Goal: Task Accomplishment & Management: Use online tool/utility

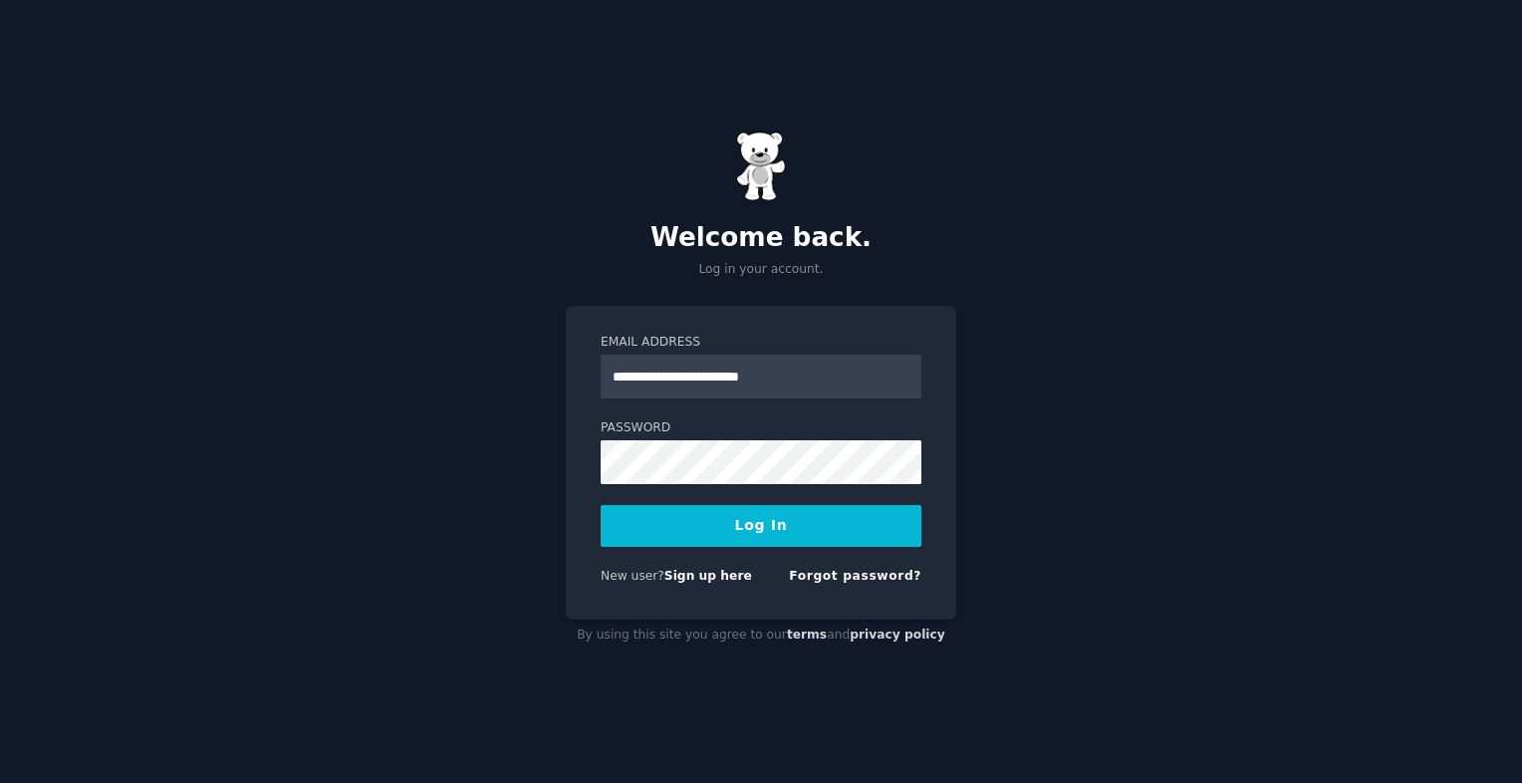
click at [658, 365] on input "**********" at bounding box center [761, 377] width 321 height 44
click at [619, 530] on button "Log In" at bounding box center [761, 526] width 321 height 42
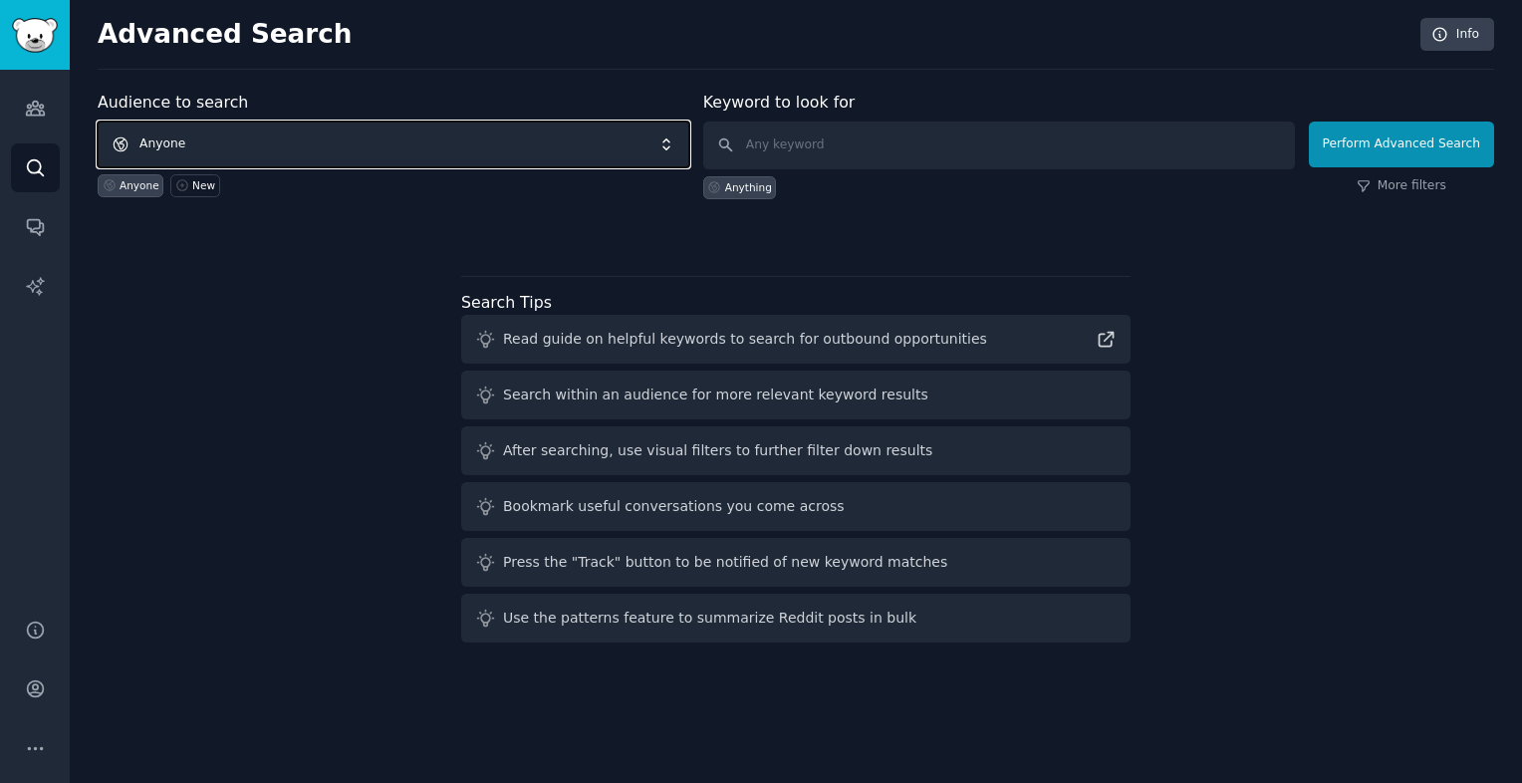
click at [187, 155] on span "Anyone" at bounding box center [394, 145] width 592 height 46
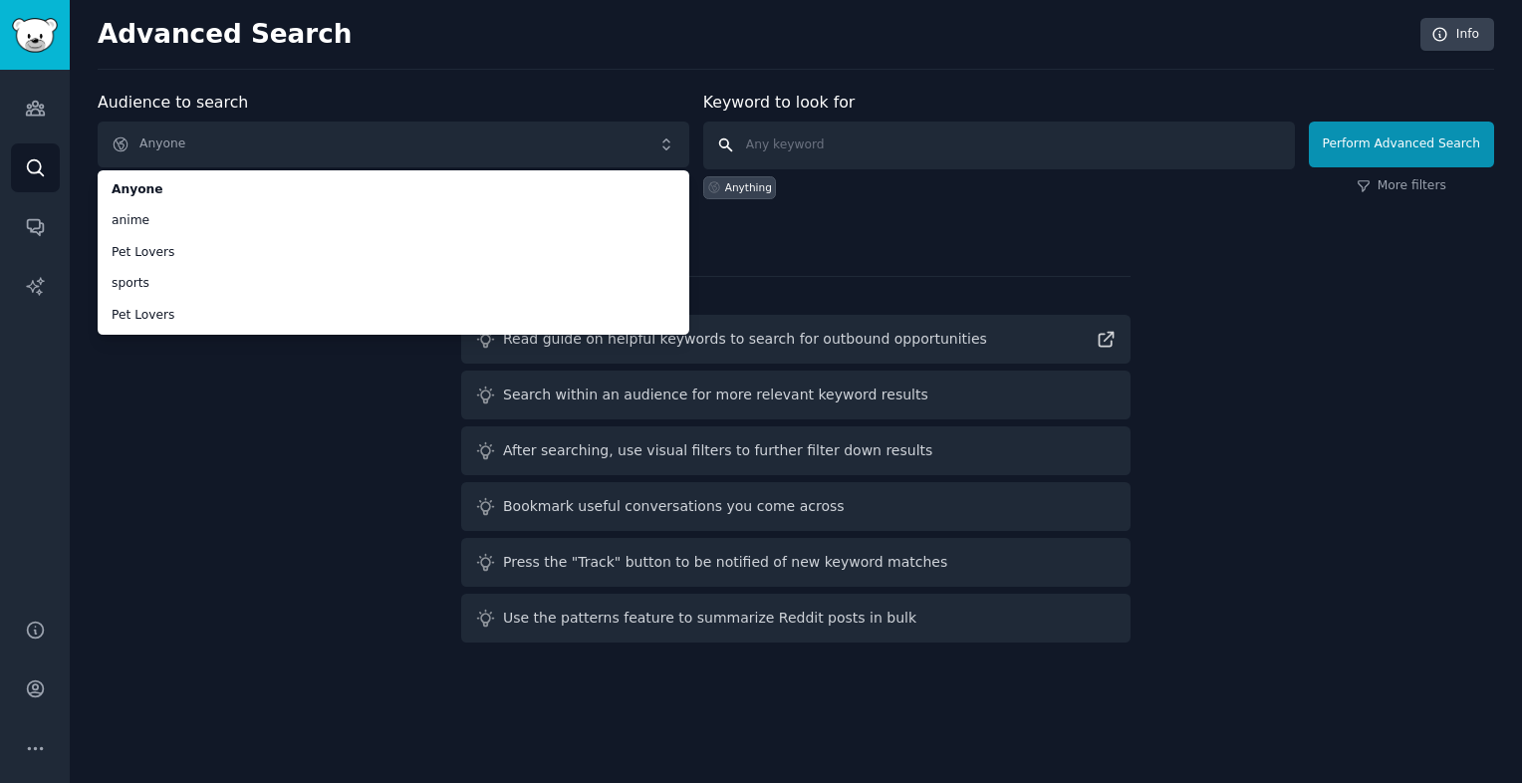
click at [792, 156] on input "text" at bounding box center [999, 146] width 592 height 48
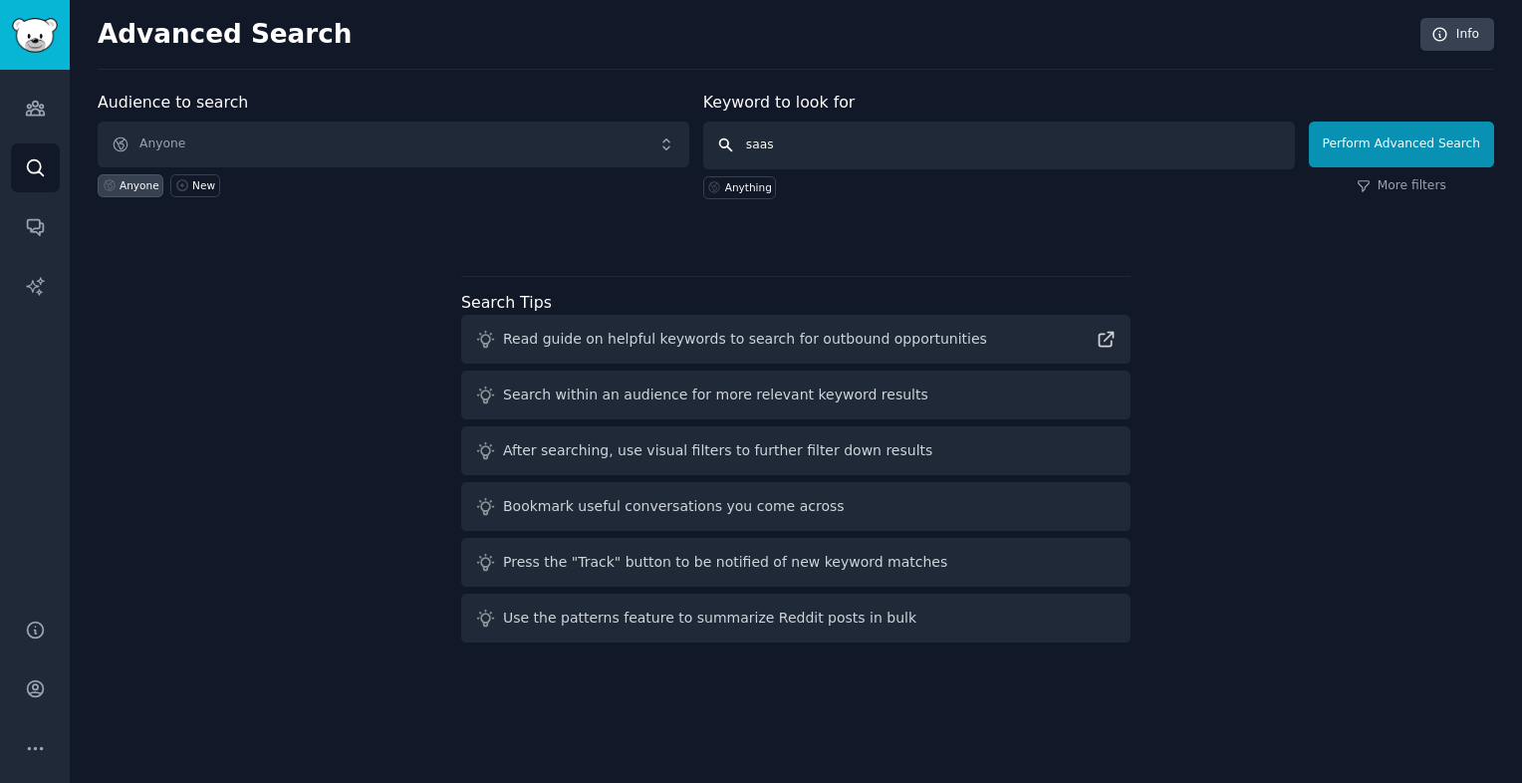
type input "saas"
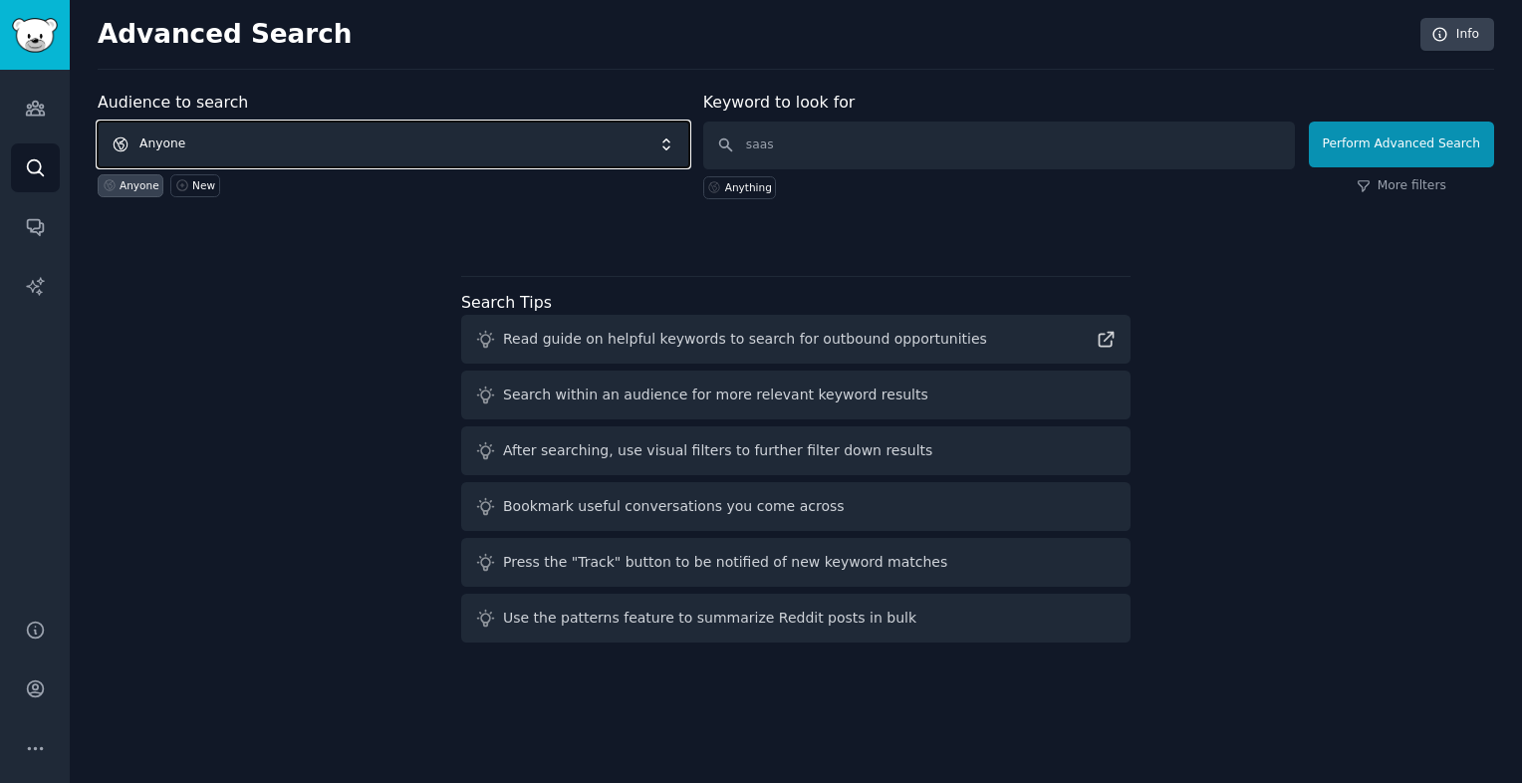
click at [474, 155] on span "Anyone" at bounding box center [394, 145] width 592 height 46
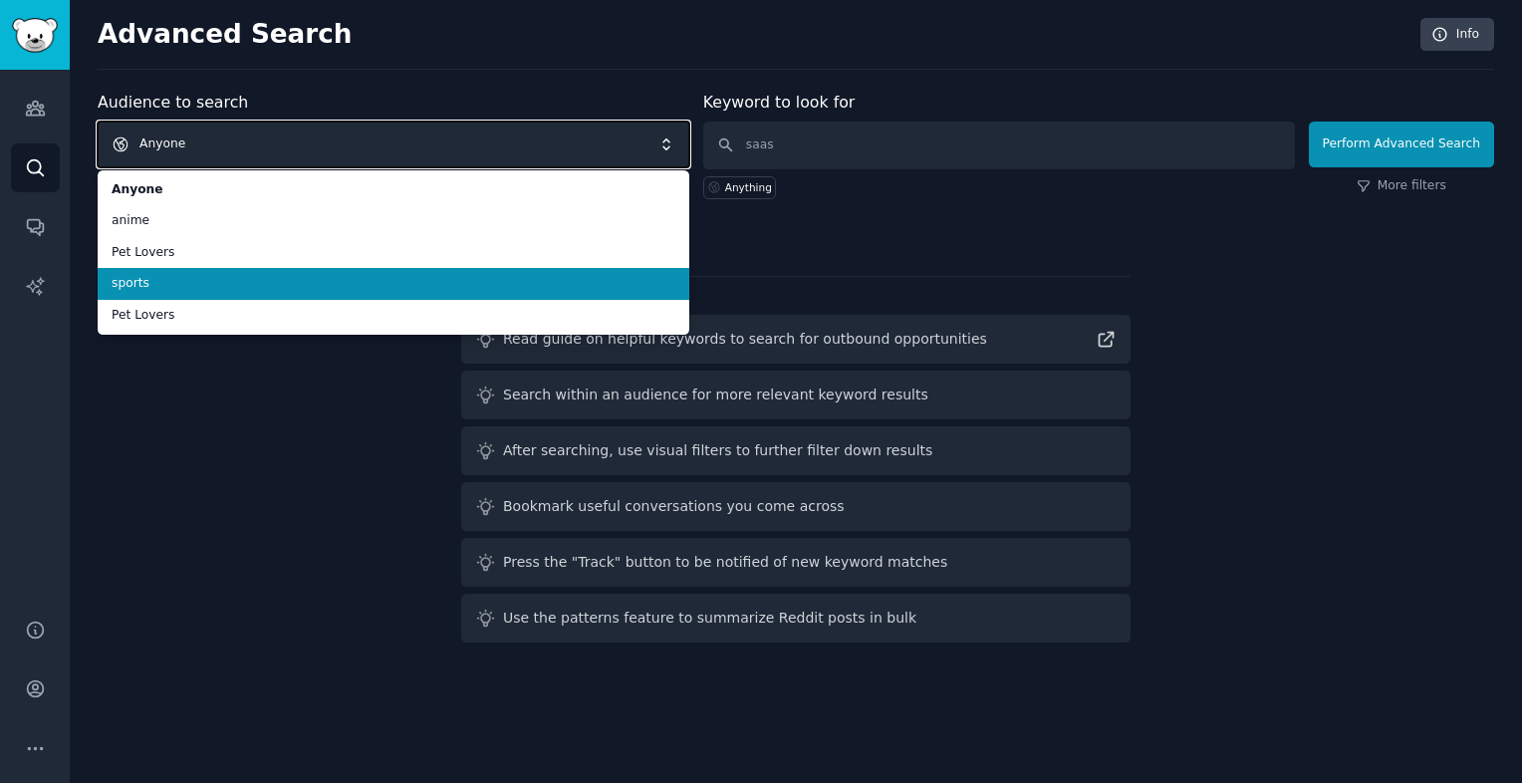
click at [443, 142] on span "Anyone" at bounding box center [394, 145] width 592 height 46
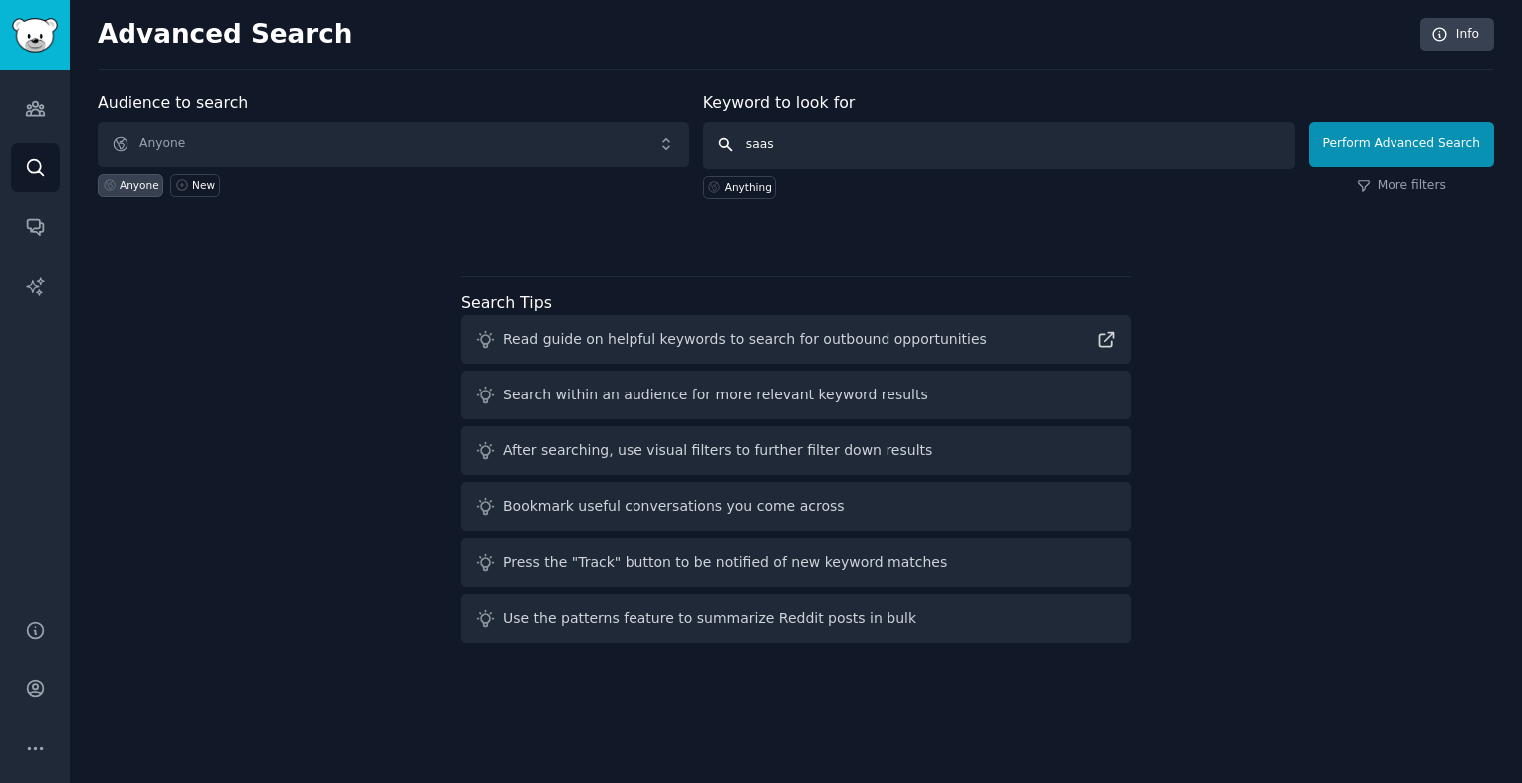
click at [835, 129] on input "saas" at bounding box center [999, 146] width 592 height 48
drag, startPoint x: 1390, startPoint y: 168, endPoint x: 1375, endPoint y: 152, distance: 21.9
click at [1375, 152] on div "Perform Advanced Search More filters" at bounding box center [1401, 150] width 185 height 99
click at [1375, 152] on button "Perform Advanced Search" at bounding box center [1401, 145] width 185 height 46
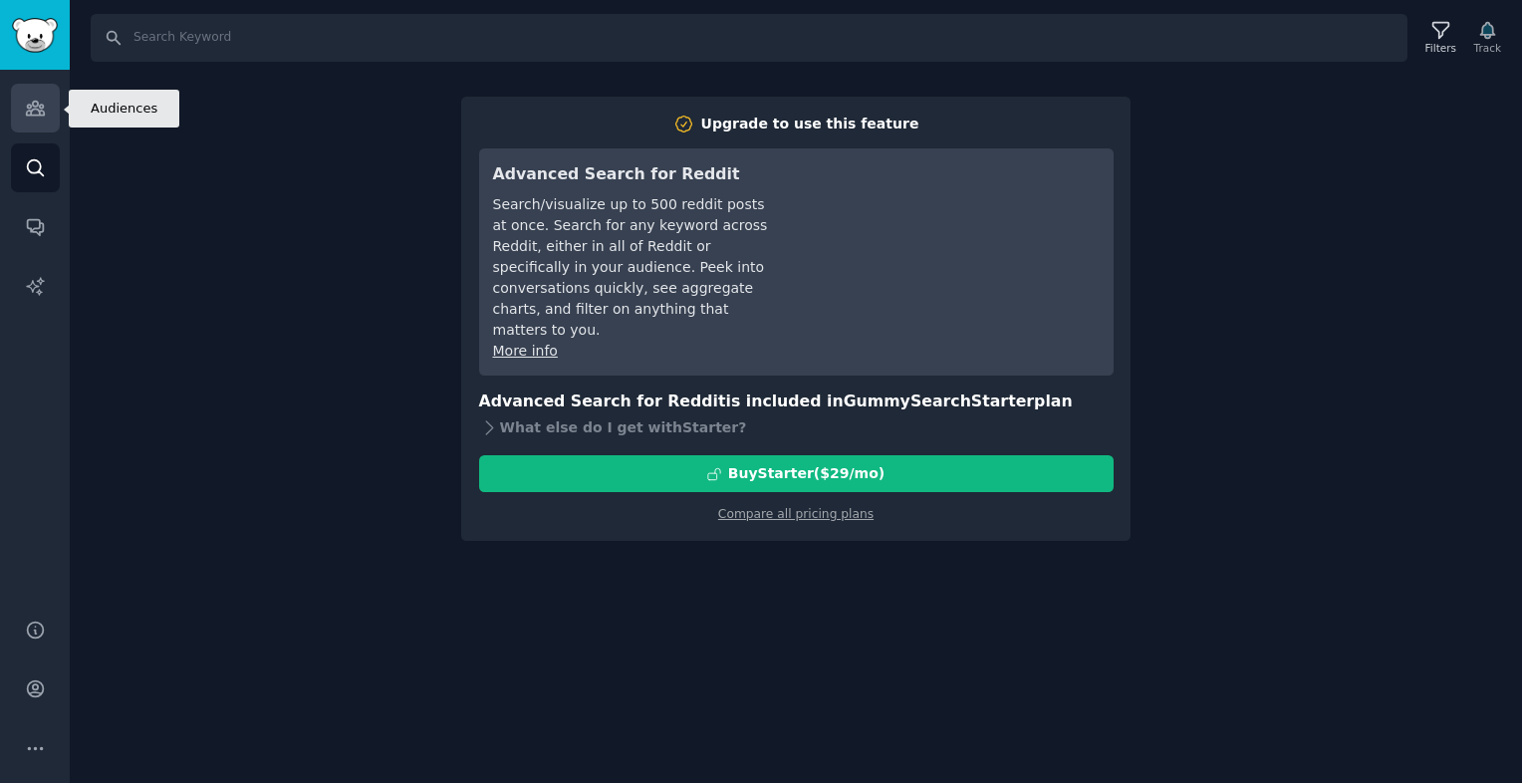
click at [32, 125] on link "Audiences" at bounding box center [35, 108] width 49 height 49
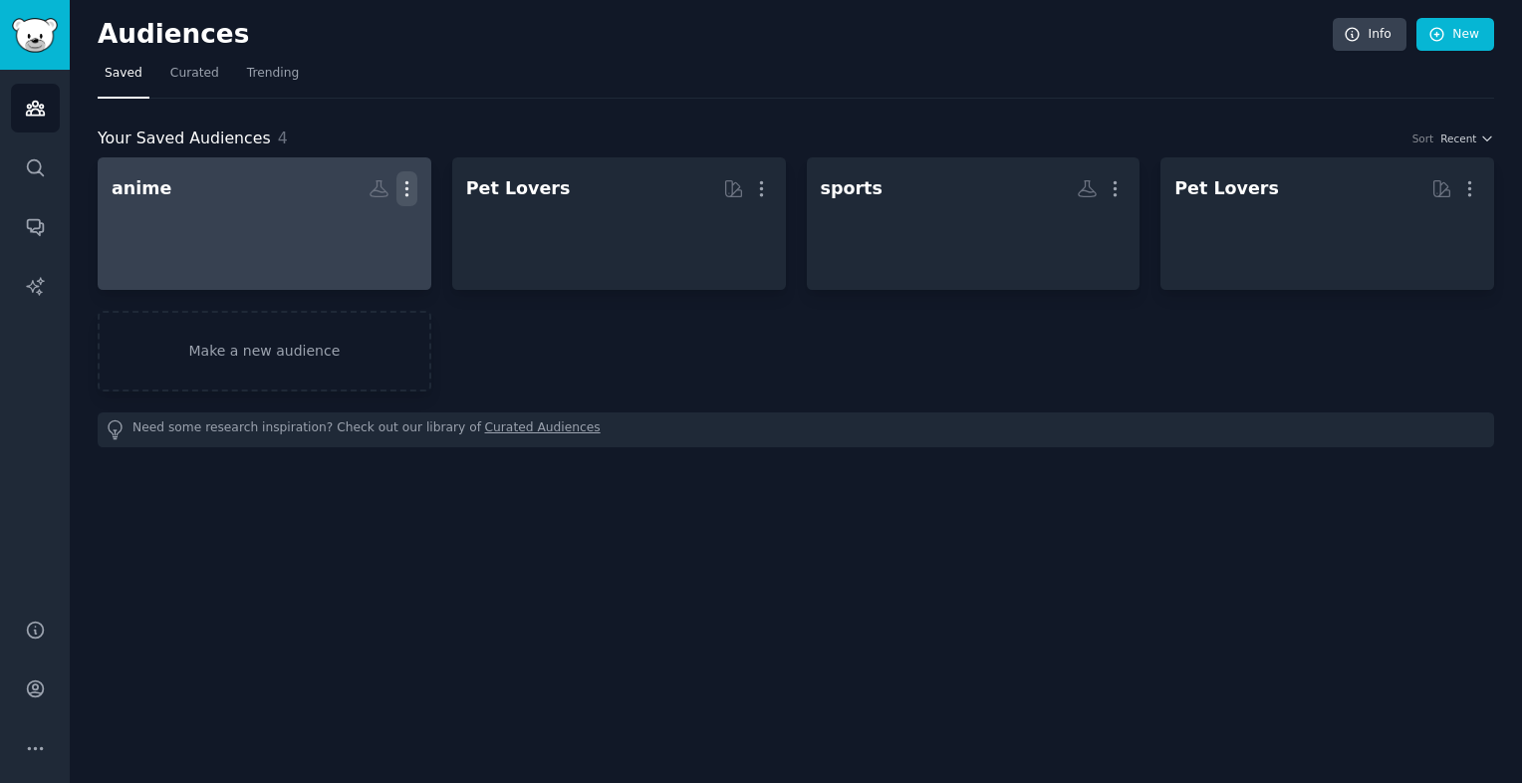
click at [408, 191] on icon "button" at bounding box center [407, 188] width 21 height 21
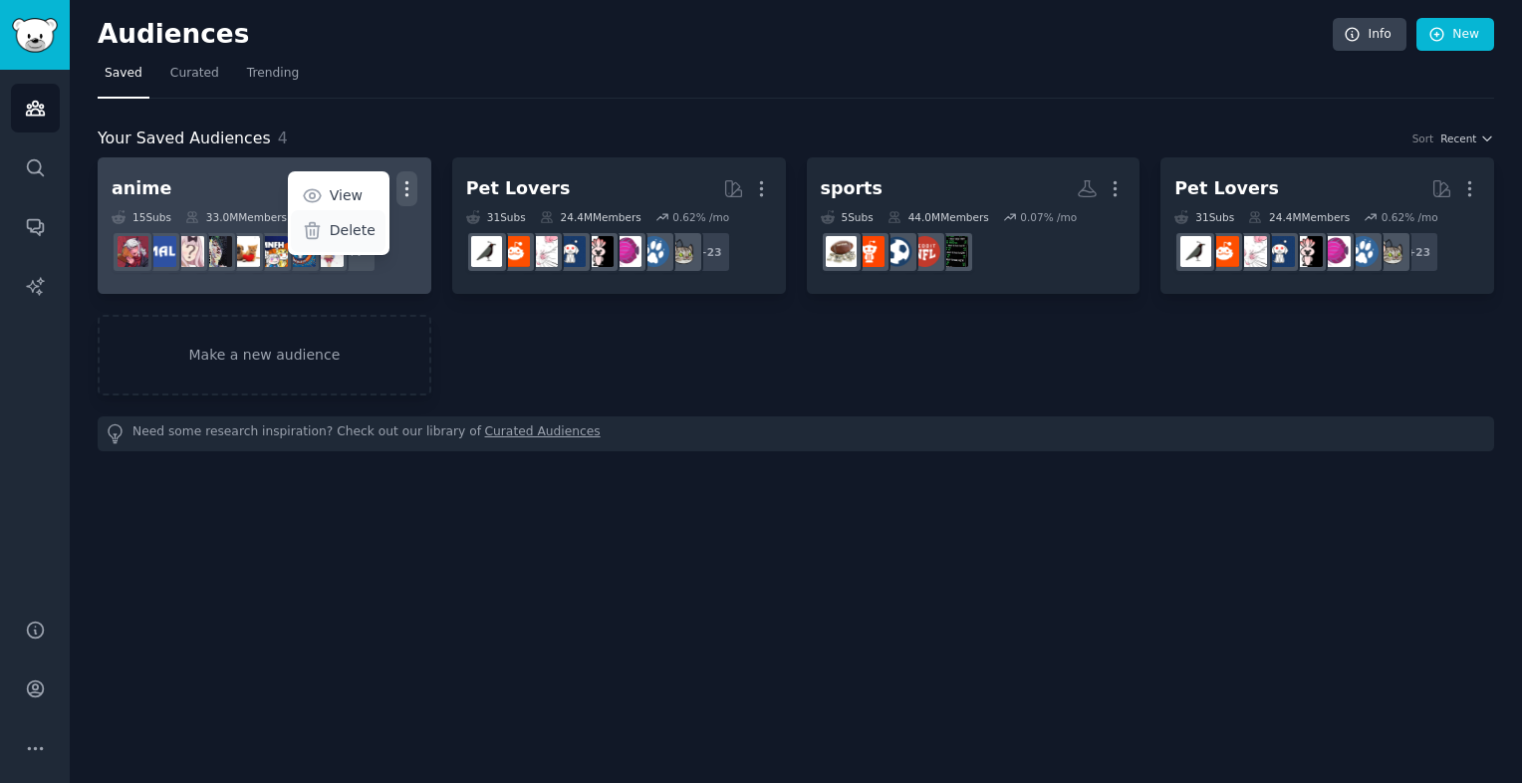
click at [365, 231] on p "Delete" at bounding box center [353, 230] width 46 height 21
click at [370, 233] on p "Delete" at bounding box center [353, 230] width 46 height 21
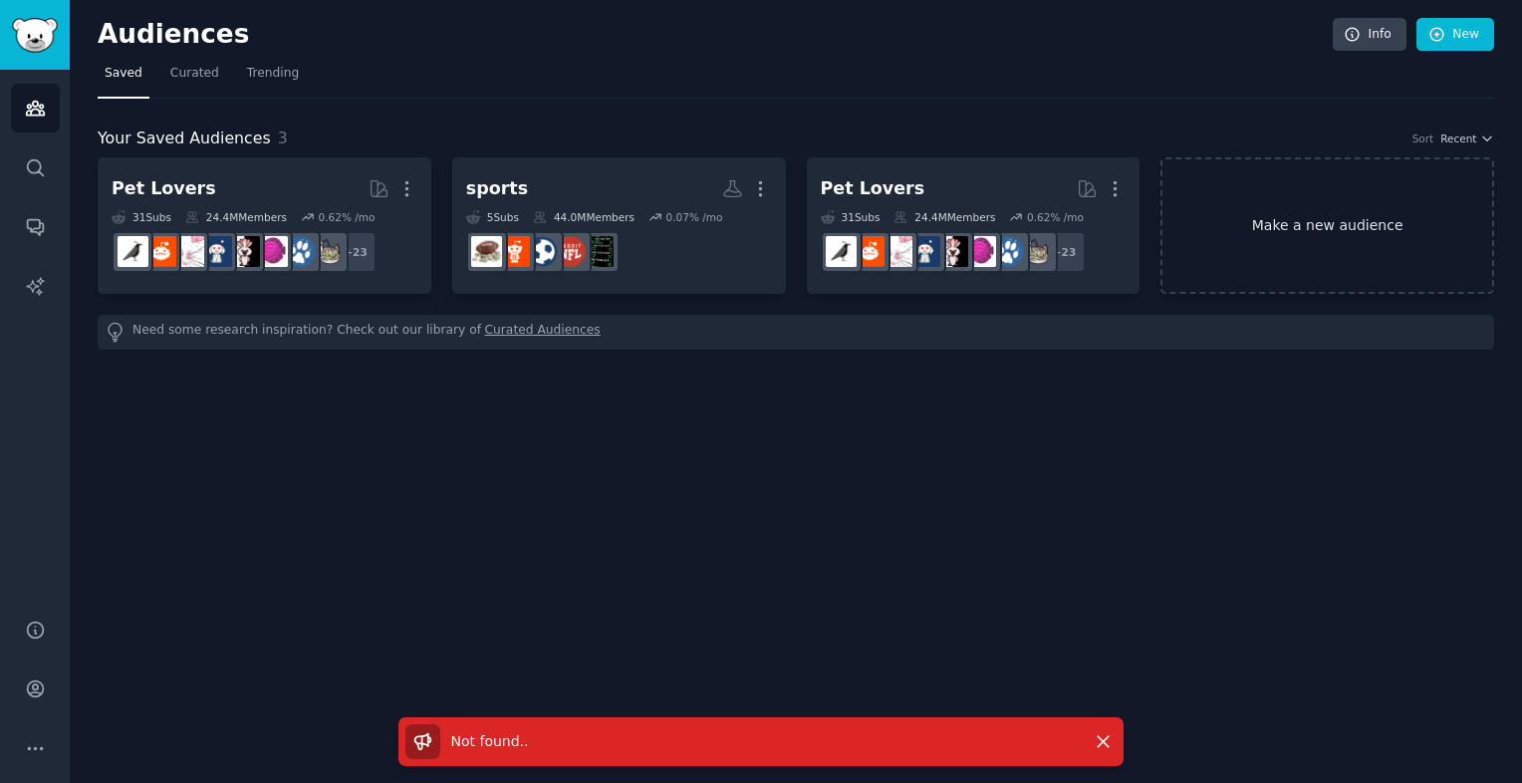
click at [1353, 246] on link "Make a new audience" at bounding box center [1328, 225] width 334 height 137
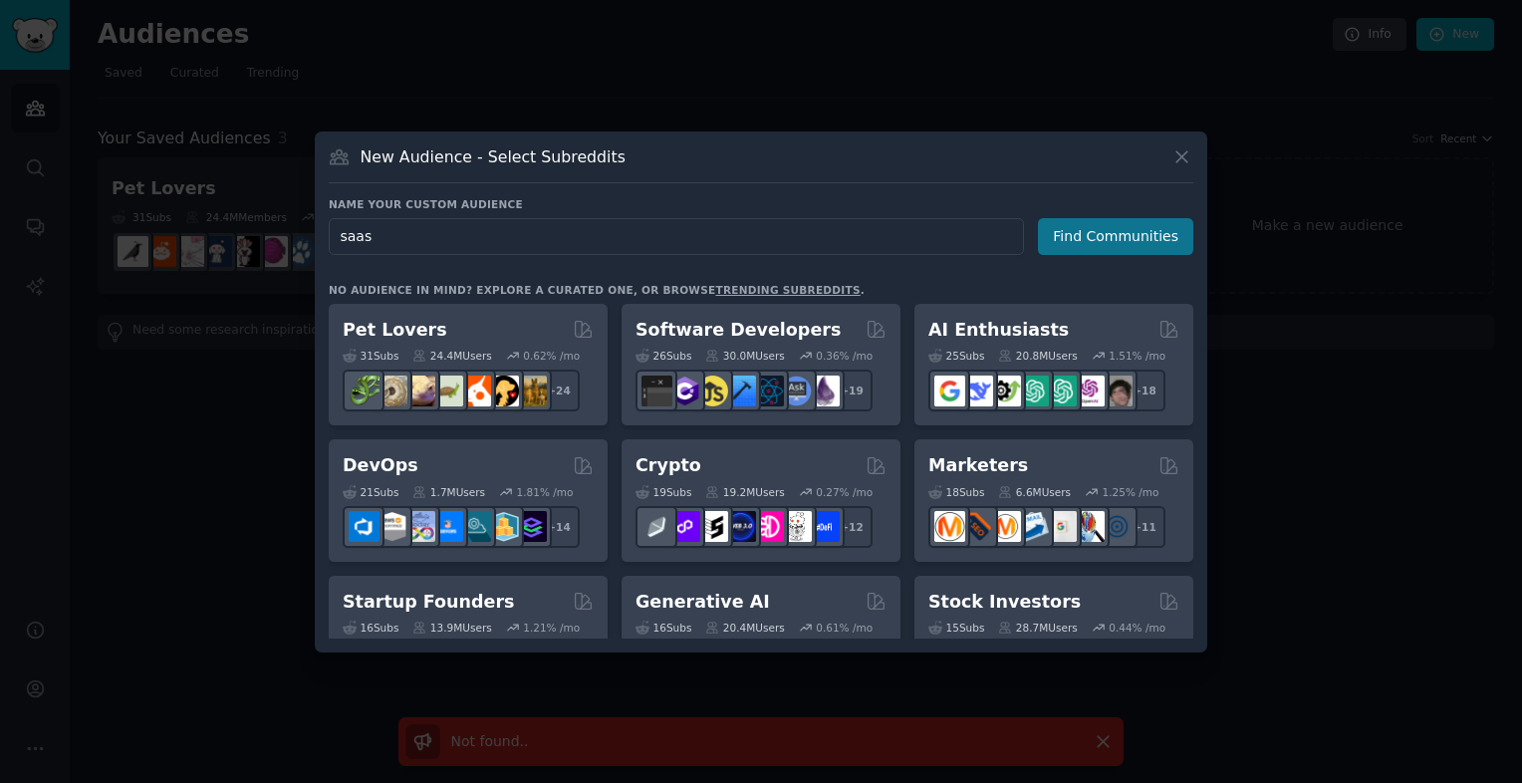
type input "saas"
click at [1084, 232] on button "Find Communities" at bounding box center [1115, 236] width 155 height 37
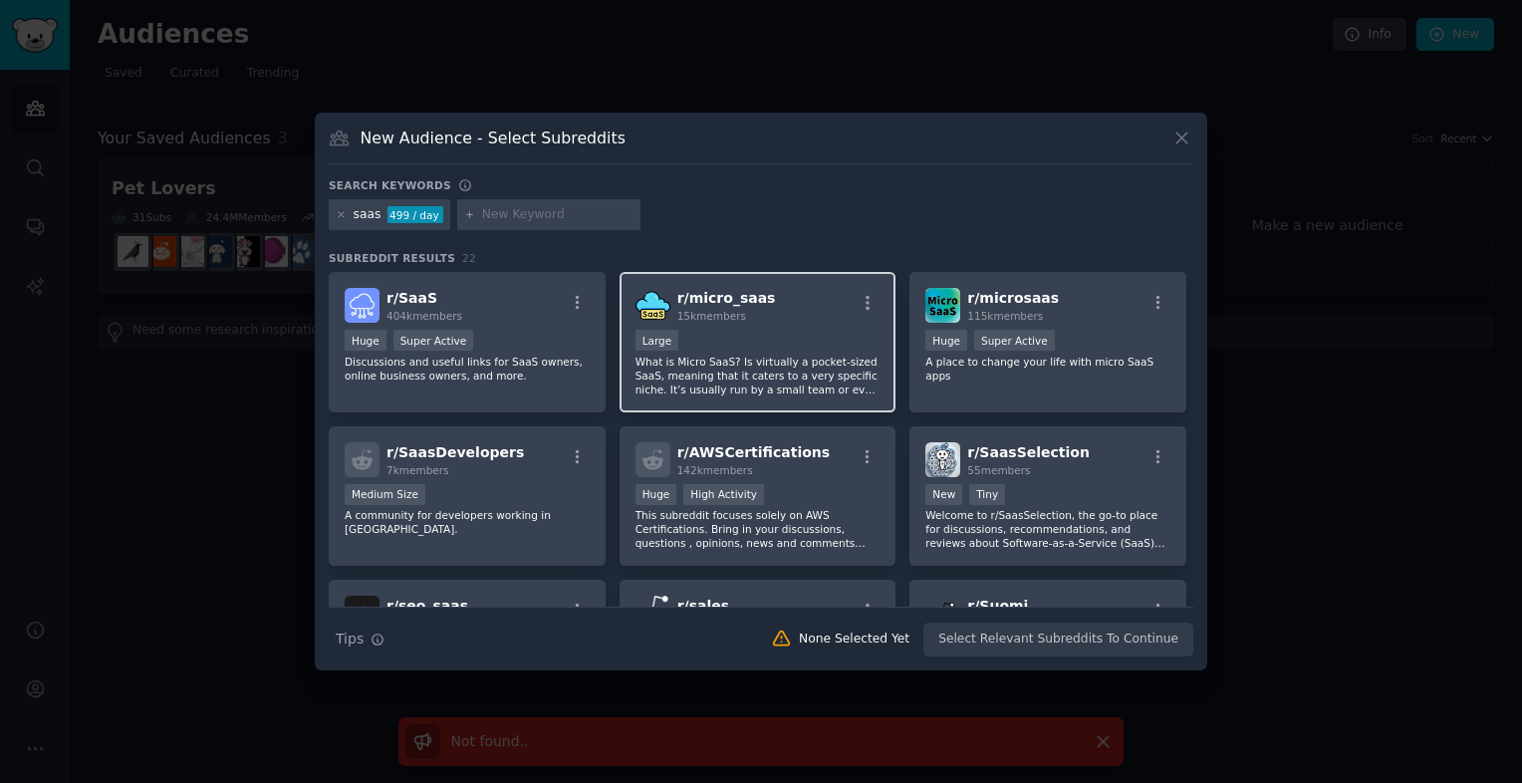
click at [724, 372] on p "What is Micro SaaS? Is virtually a pocket-sized SaaS, meaning that it caters to…" at bounding box center [758, 376] width 245 height 42
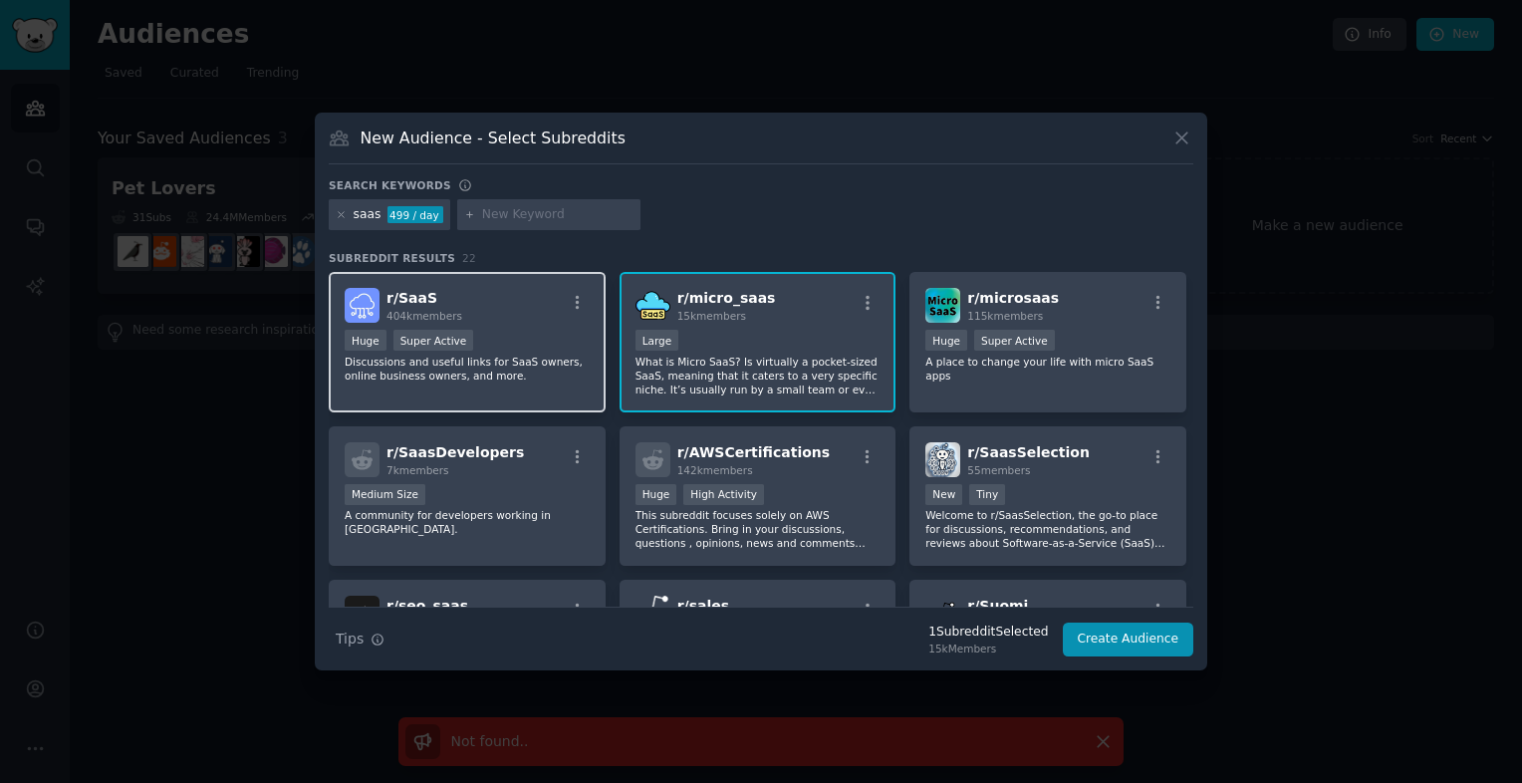
click at [534, 363] on p "Discussions and useful links for SaaS owners, online business owners, and more." at bounding box center [467, 369] width 245 height 28
click at [748, 330] on div "10,000 - 100,000 members Large" at bounding box center [758, 342] width 245 height 25
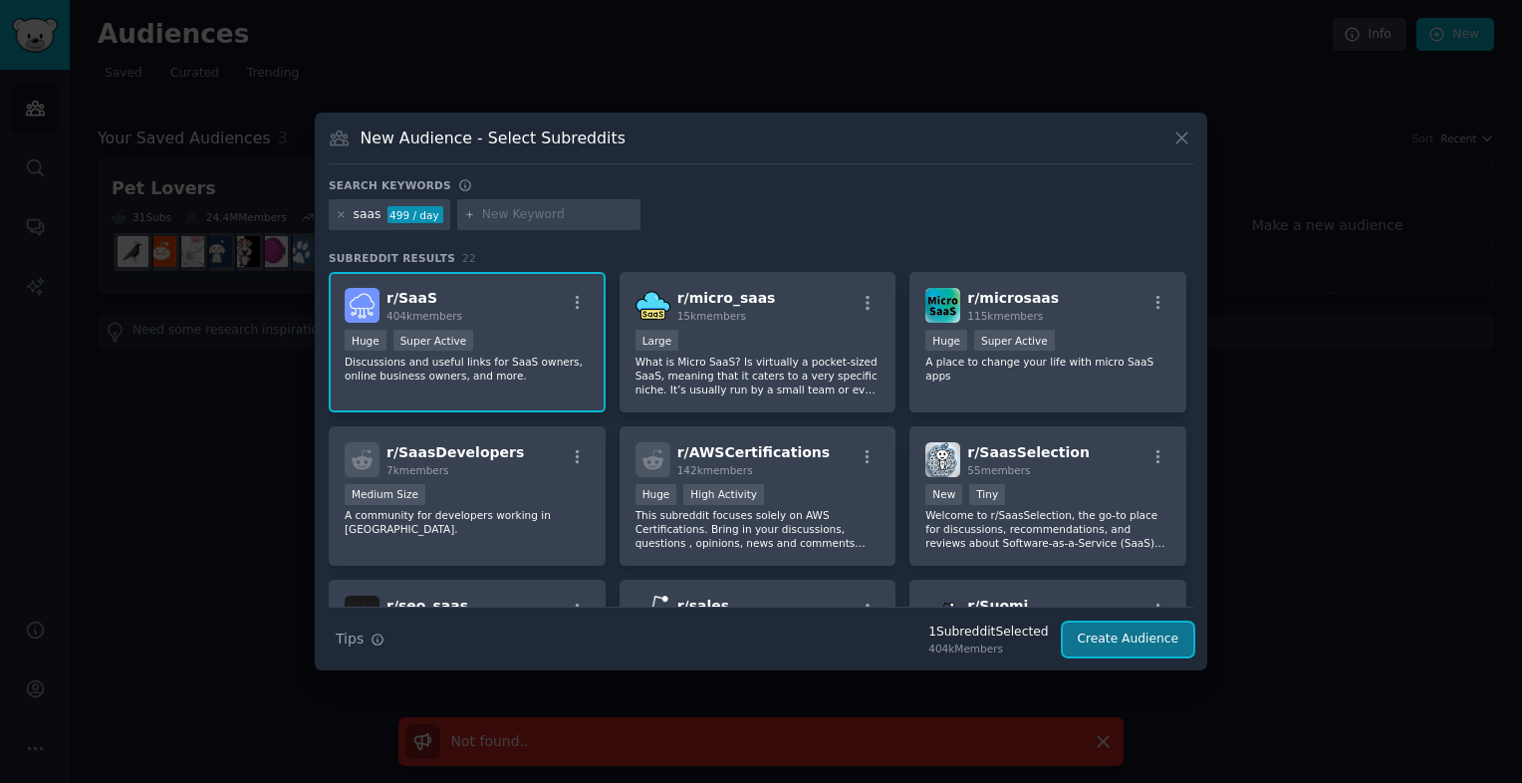
click at [1100, 645] on button "Create Audience" at bounding box center [1129, 640] width 132 height 34
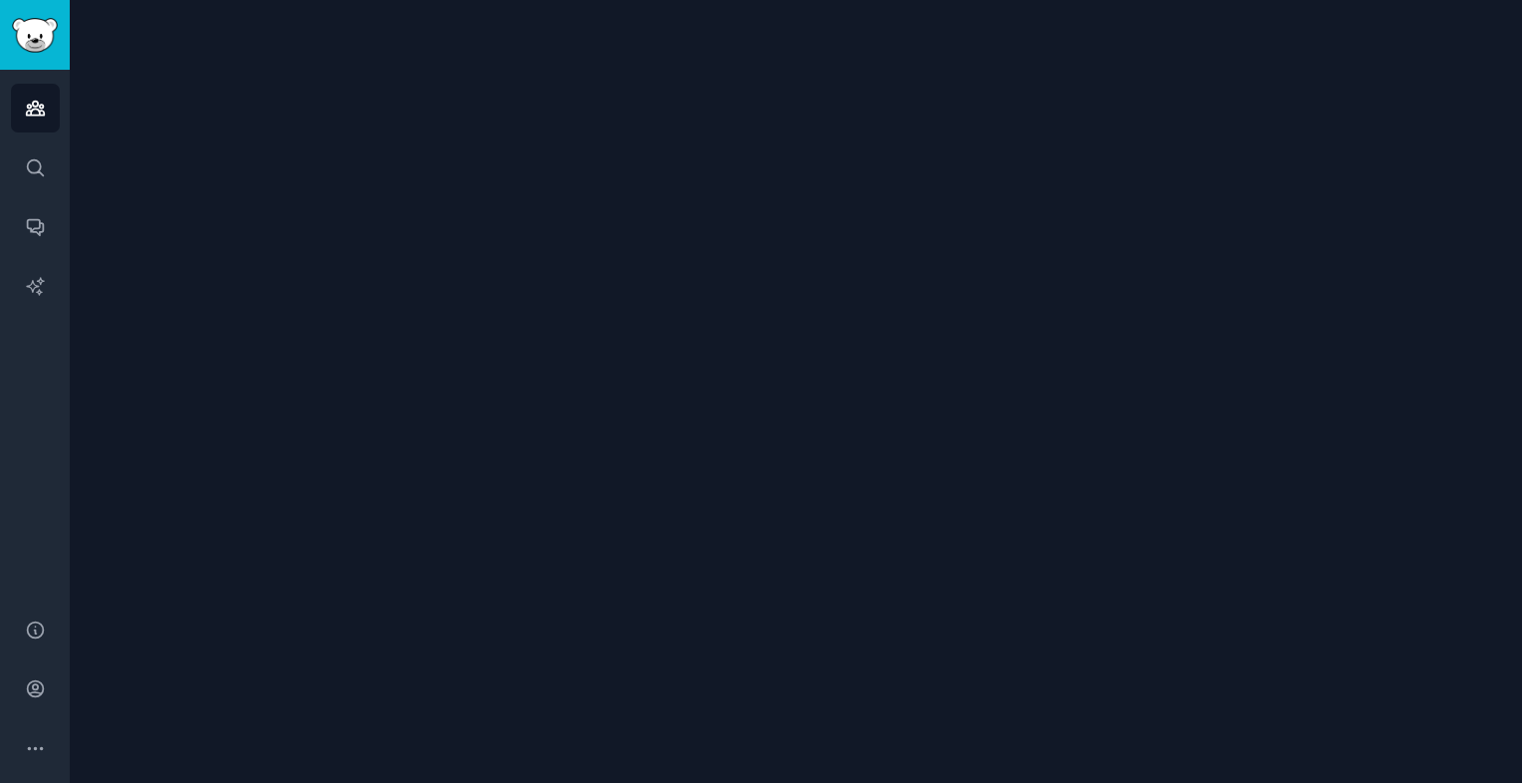
click at [1056, 342] on div at bounding box center [796, 391] width 1453 height 783
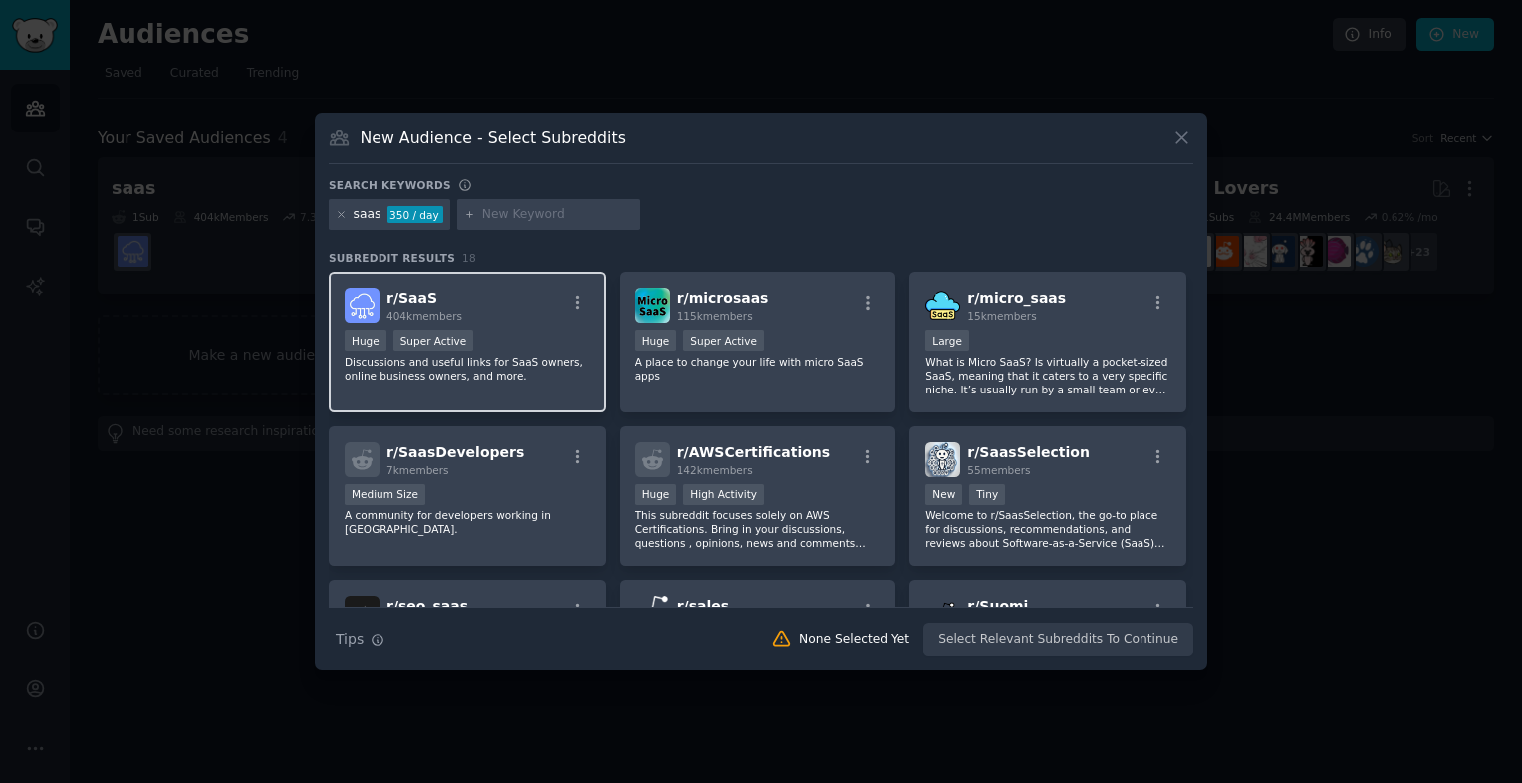
click at [527, 349] on div "Huge Super Active" at bounding box center [467, 342] width 245 height 25
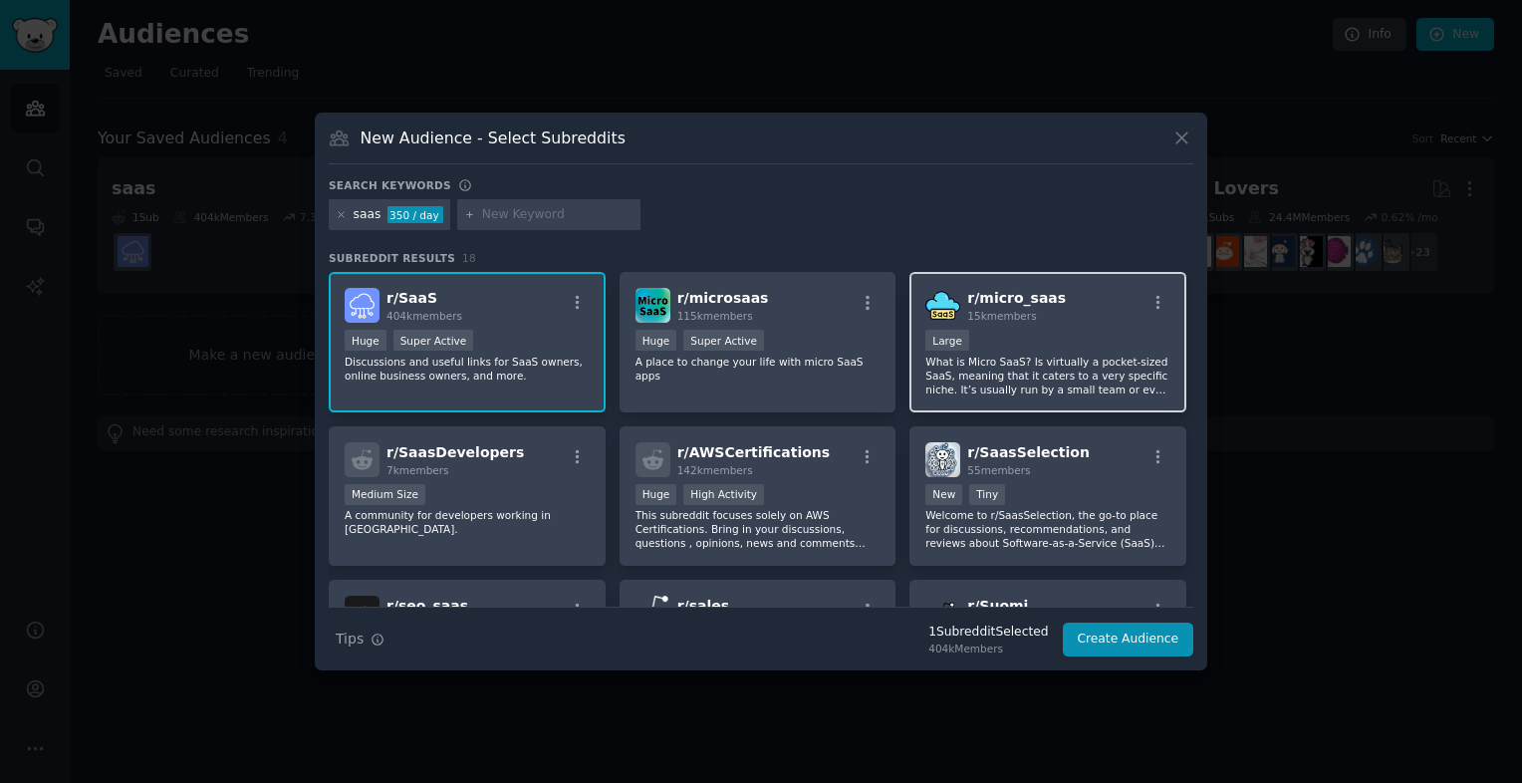
click at [994, 408] on div "r/ micro_saas 15k members Large What is Micro SaaS? Is virtually a pocket-sized…" at bounding box center [1048, 342] width 277 height 140
click at [1011, 394] on p "What is Micro SaaS? Is virtually a pocket-sized SaaS, meaning that it caters to…" at bounding box center [1048, 376] width 245 height 42
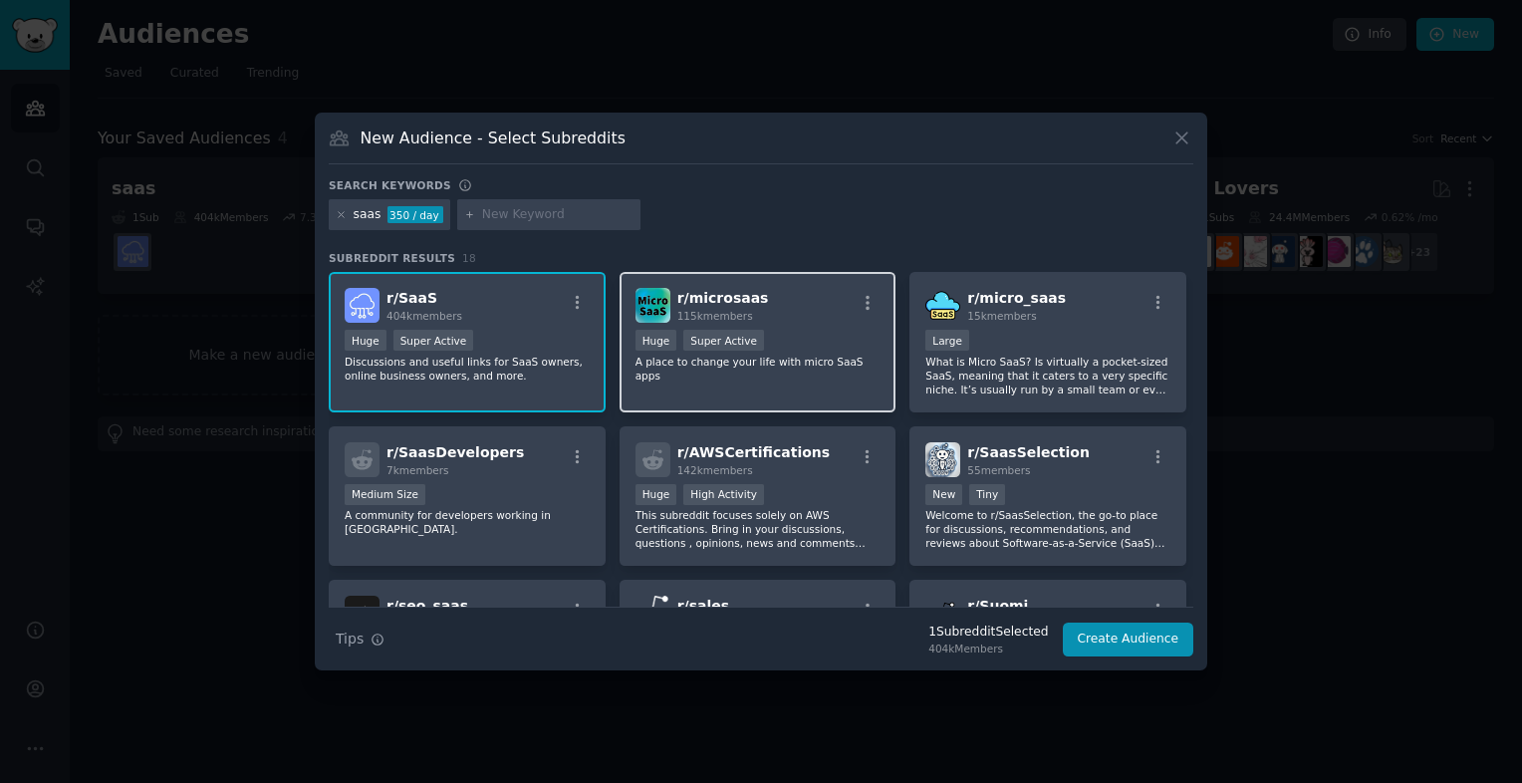
click at [759, 339] on div "Huge Super Active" at bounding box center [758, 342] width 245 height 25
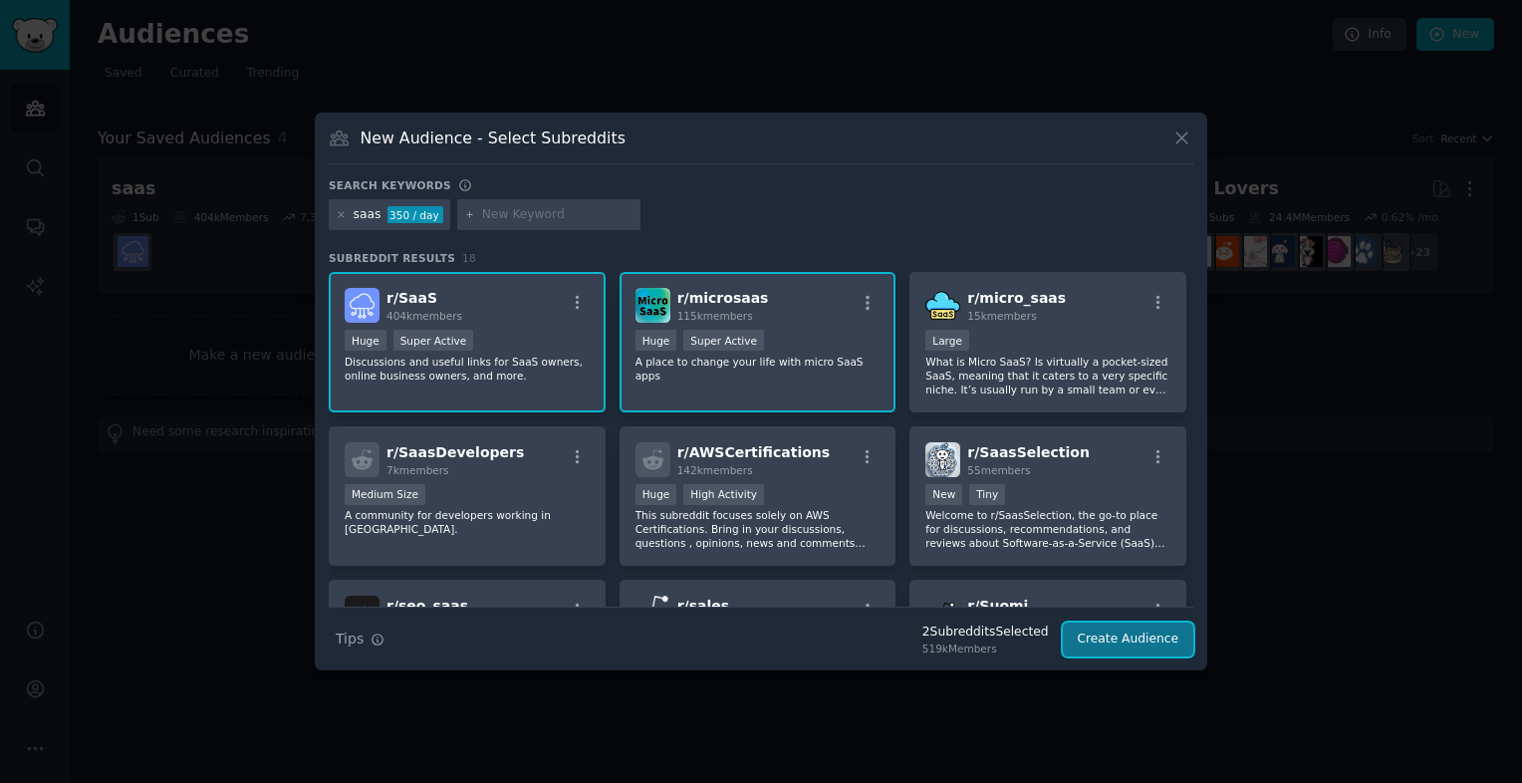
click at [1149, 649] on button "Create Audience" at bounding box center [1129, 640] width 132 height 34
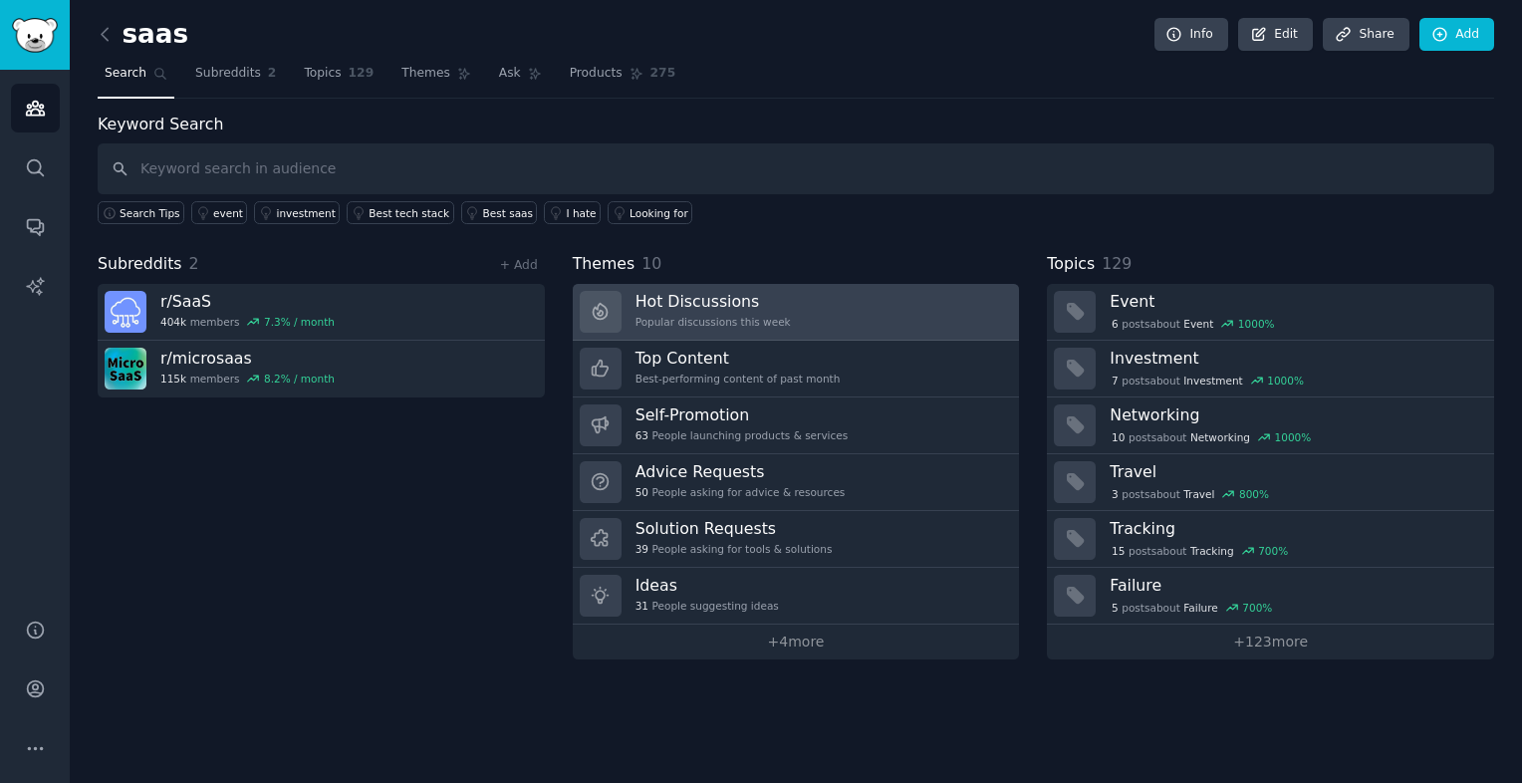
click at [820, 312] on link "Hot Discussions Popular discussions this week" at bounding box center [796, 312] width 447 height 57
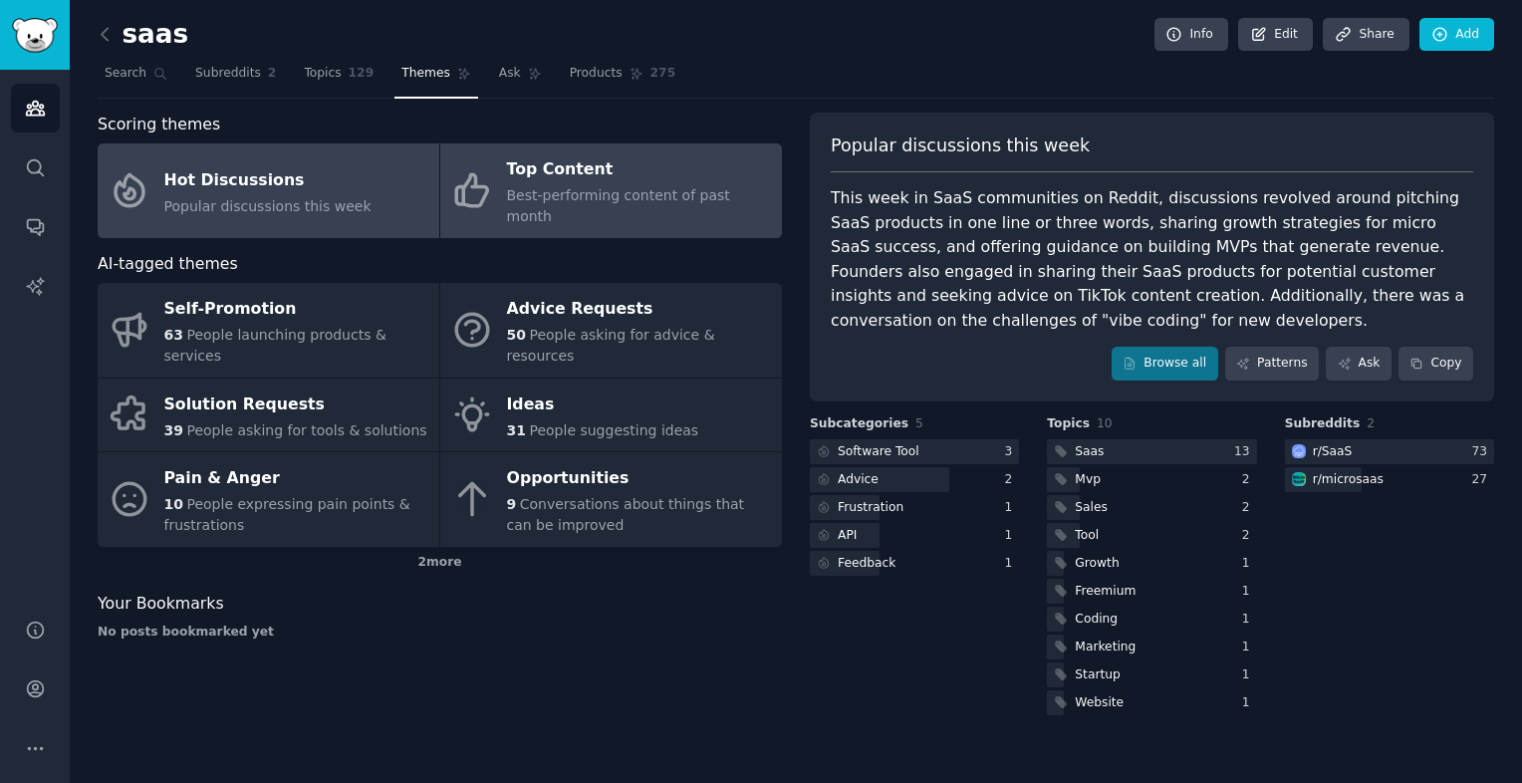
click at [719, 189] on span "Best-performing content of past month" at bounding box center [618, 205] width 223 height 37
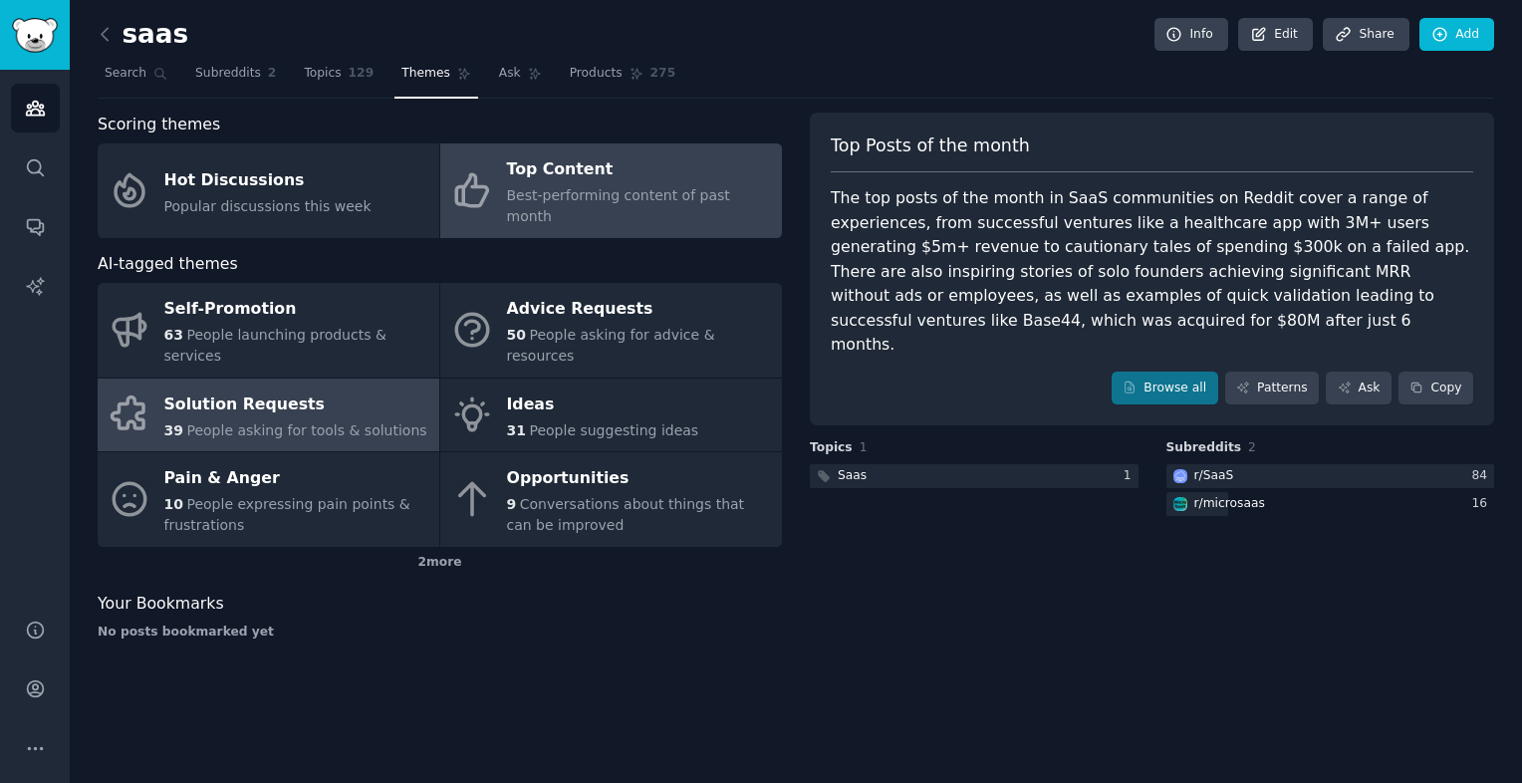
click at [296, 389] on div "Solution Requests" at bounding box center [295, 405] width 263 height 32
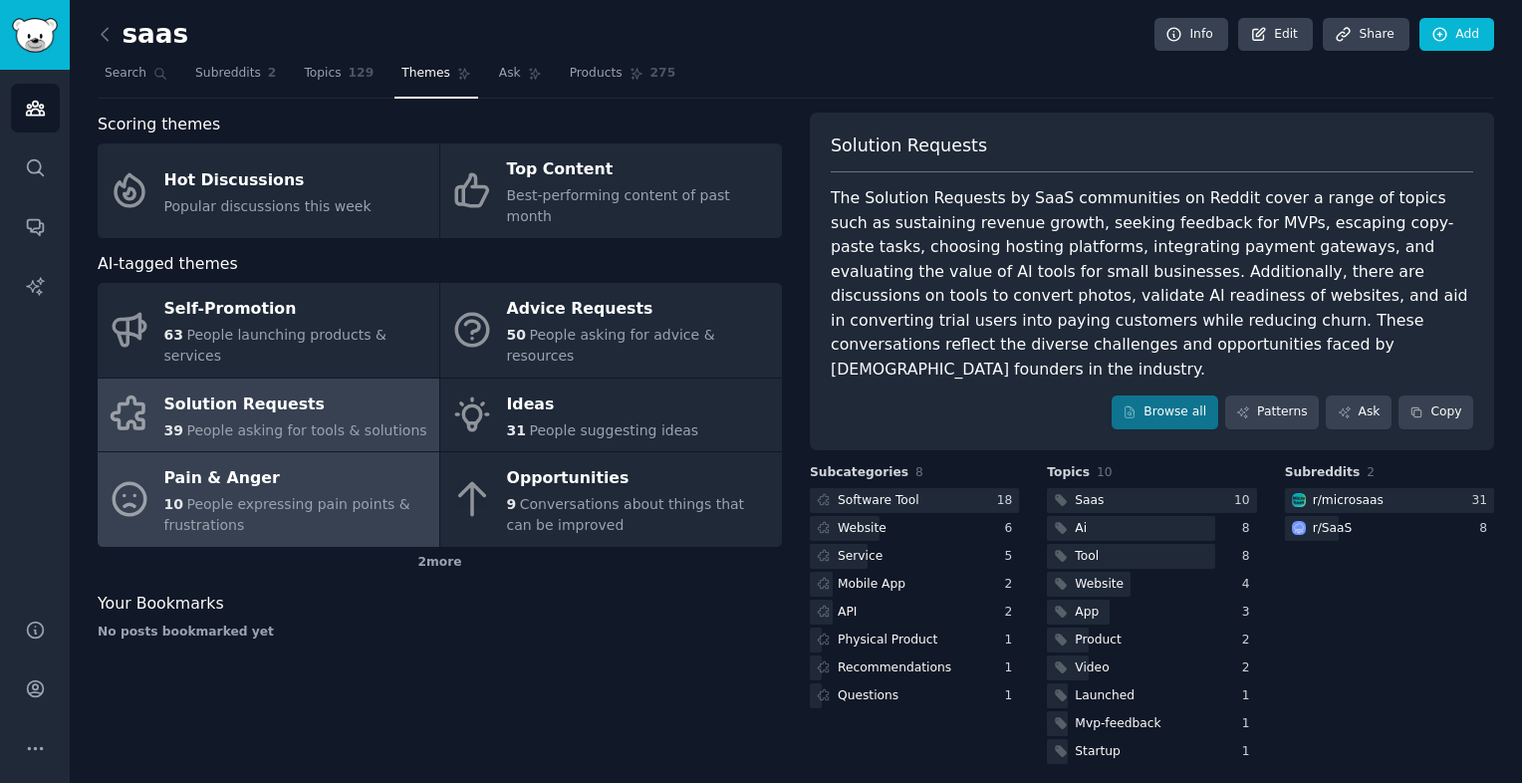
click at [207, 496] on span "People expressing pain points & frustrations" at bounding box center [287, 514] width 246 height 37
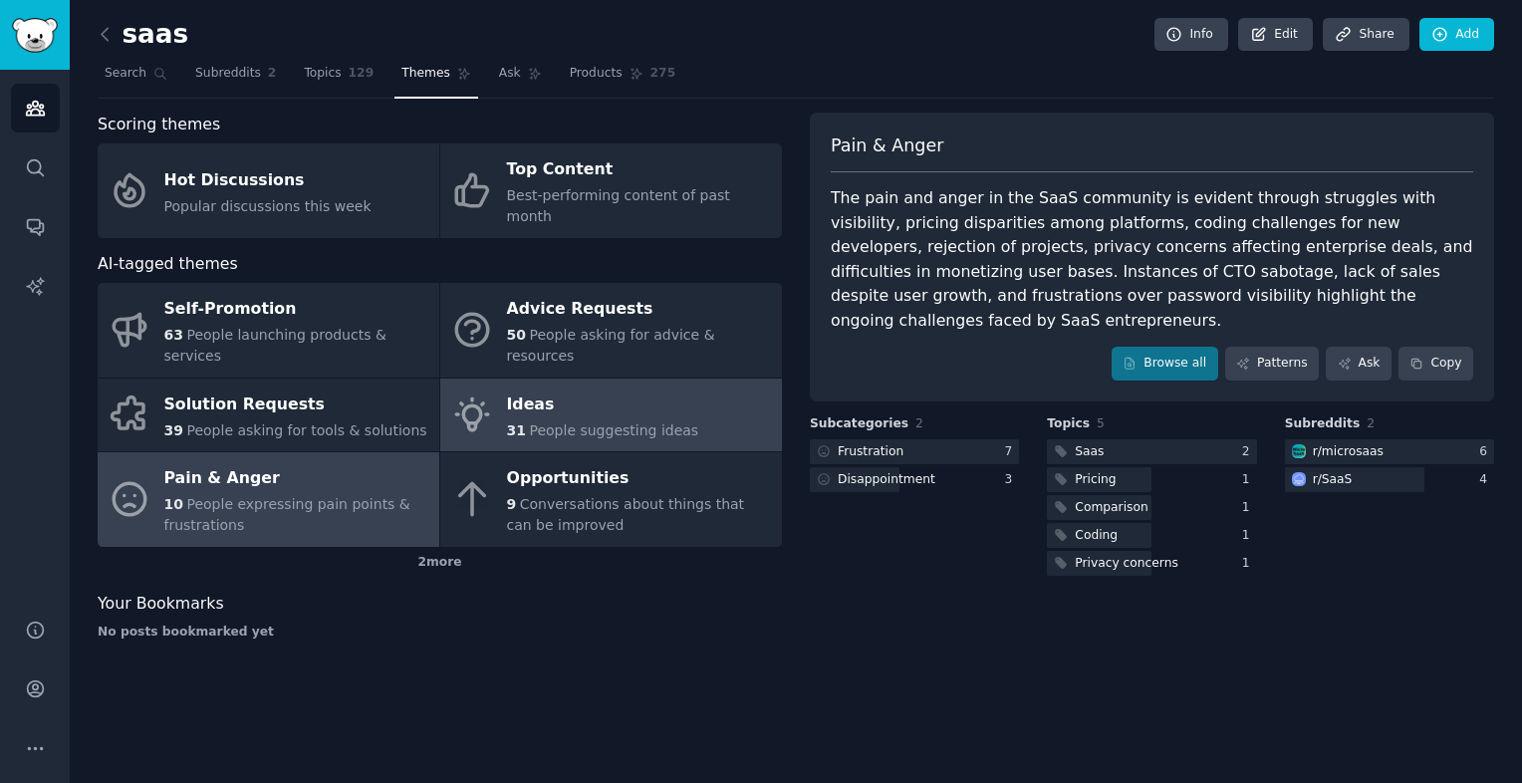
click at [557, 389] on div "Ideas" at bounding box center [603, 405] width 192 height 32
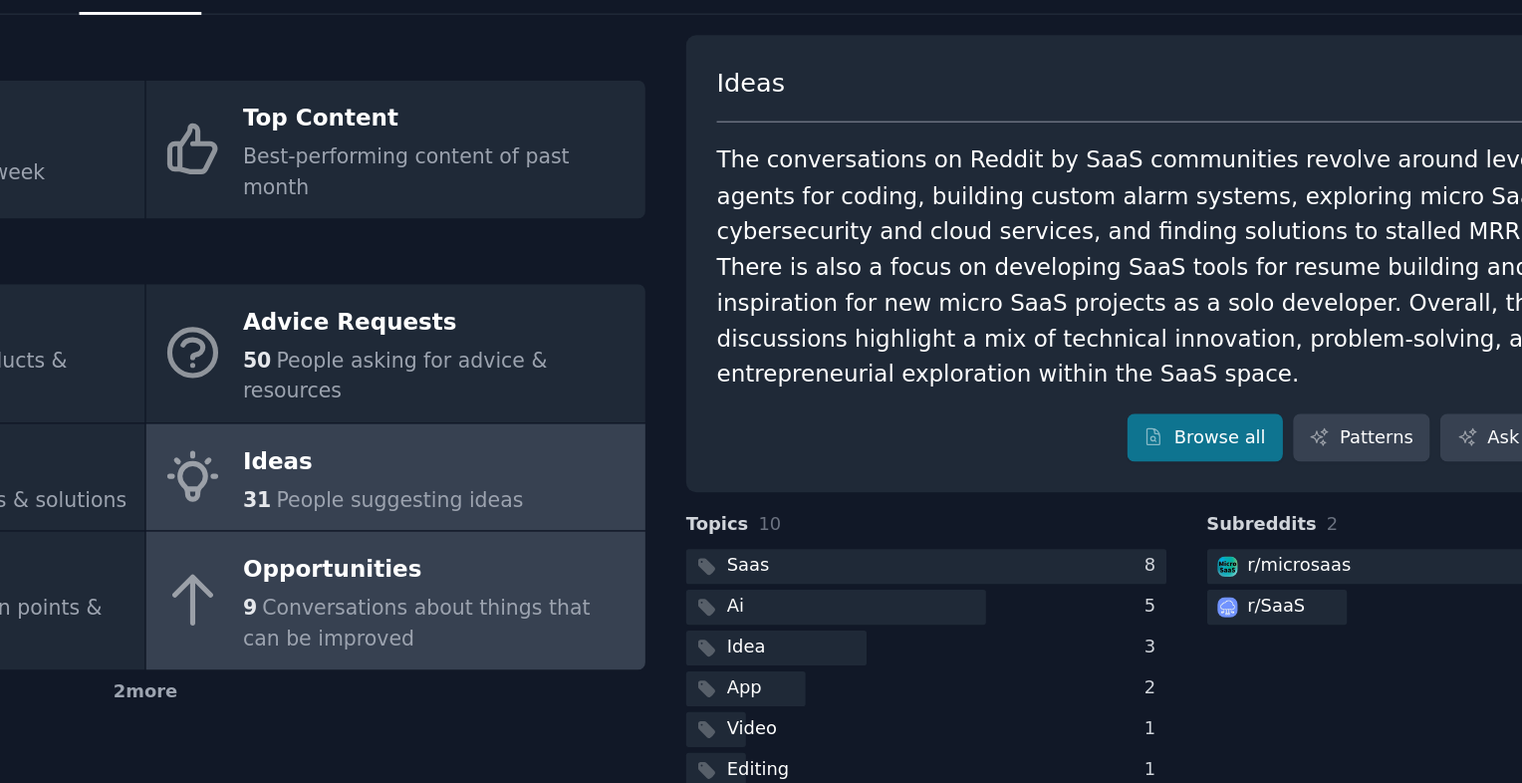
click at [582, 463] on div "Opportunities" at bounding box center [639, 479] width 265 height 32
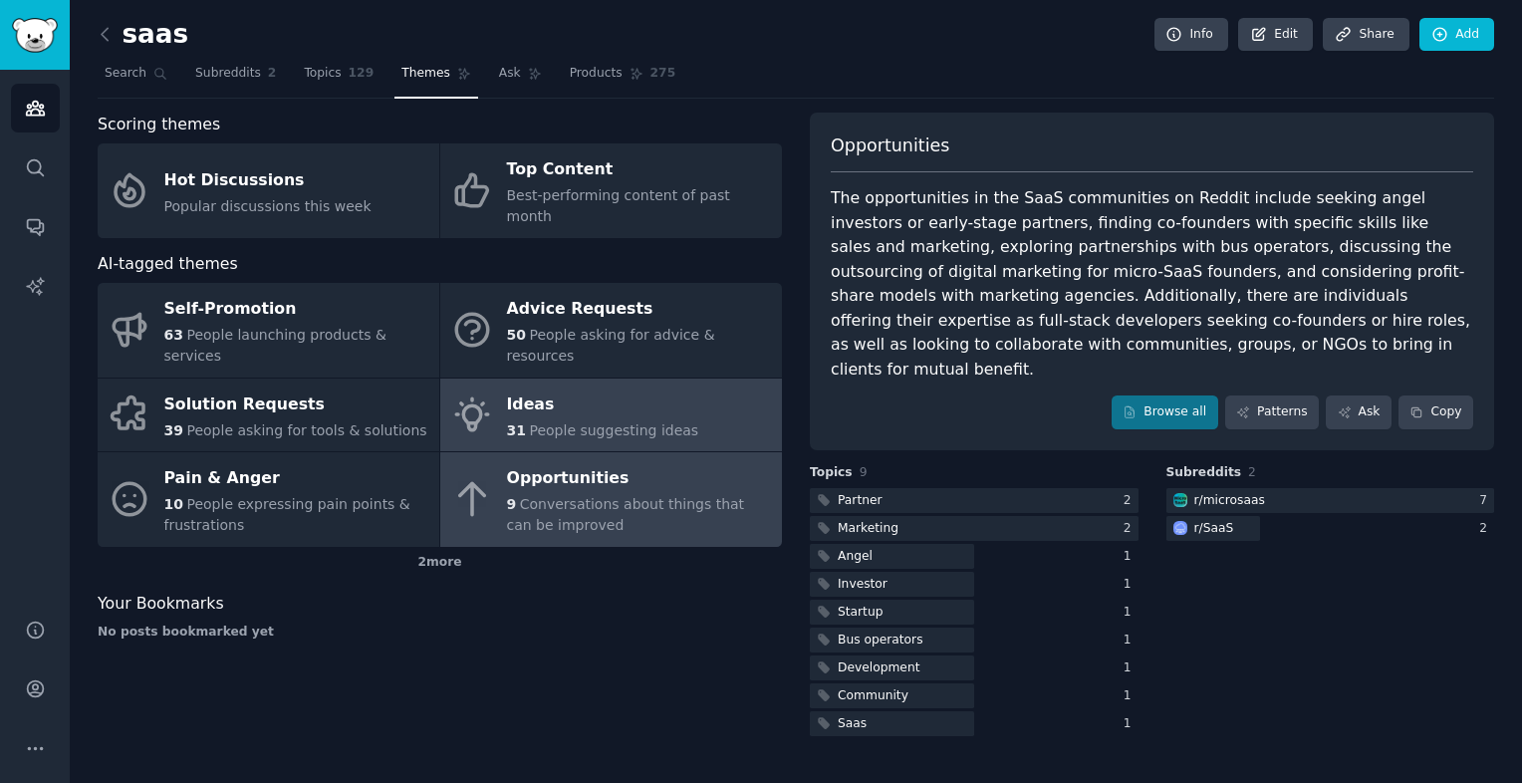
click at [574, 389] on div "Ideas" at bounding box center [603, 405] width 192 height 32
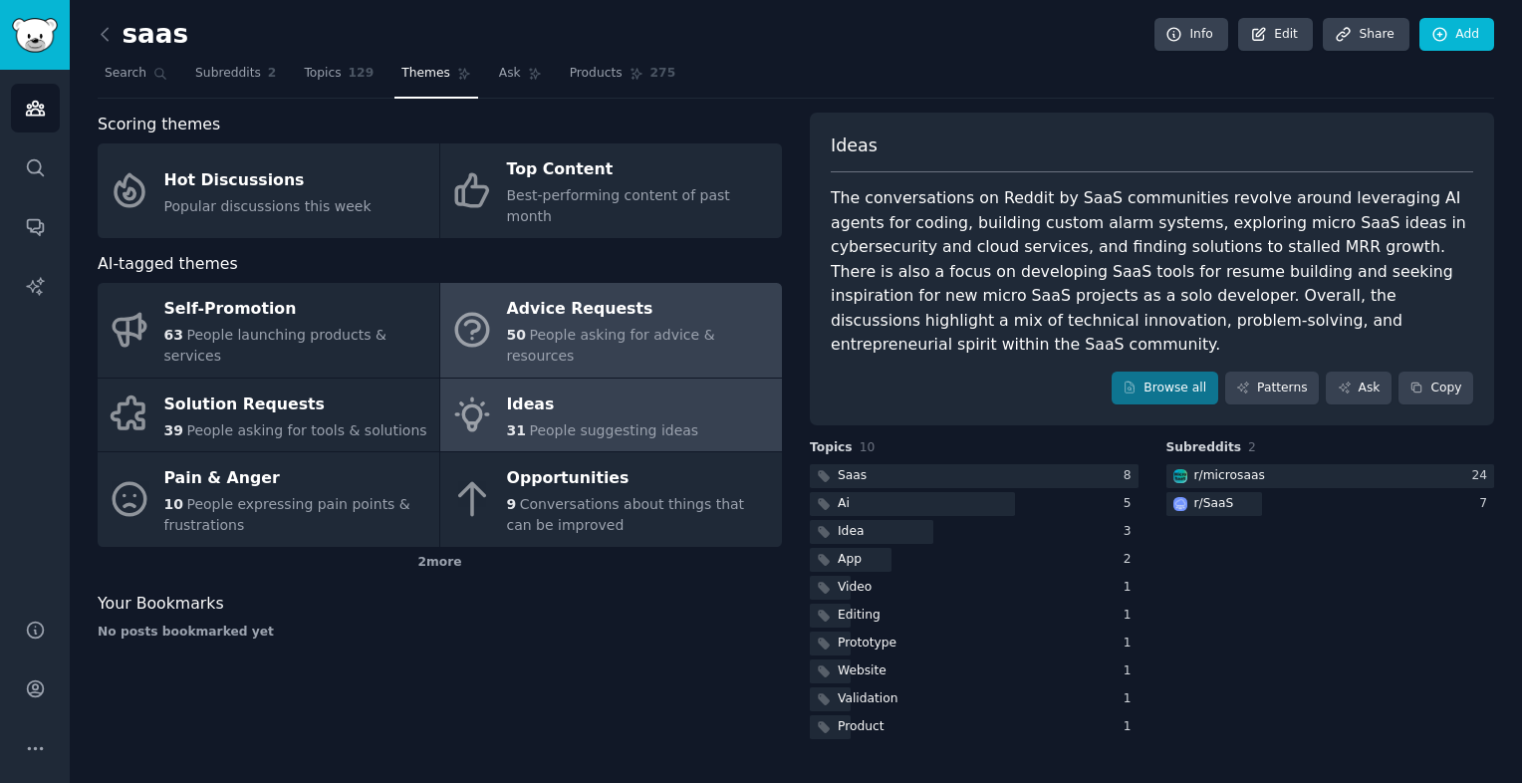
click at [678, 294] on div "Advice Requests" at bounding box center [639, 310] width 265 height 32
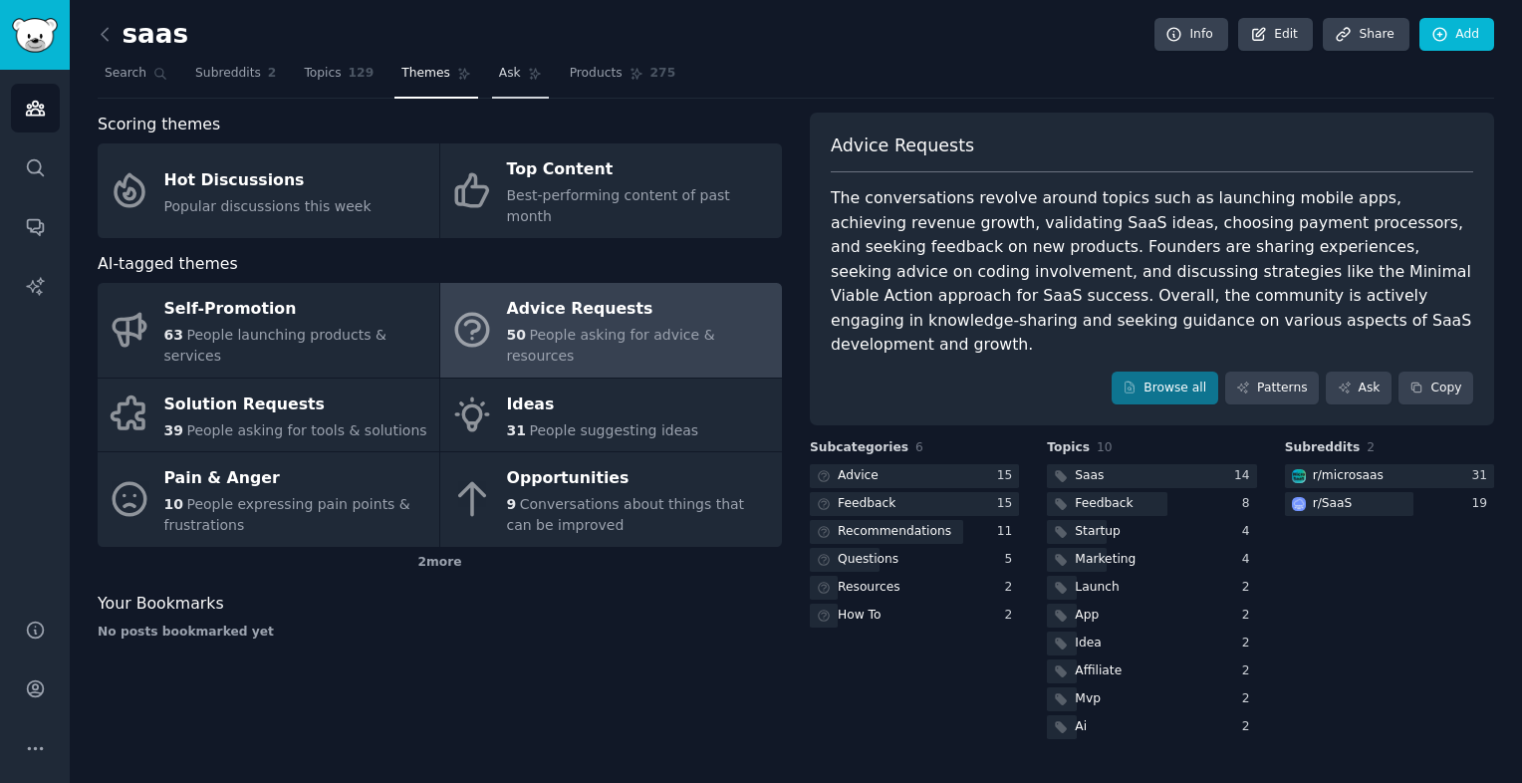
click at [494, 66] on link "Ask" at bounding box center [520, 78] width 57 height 41
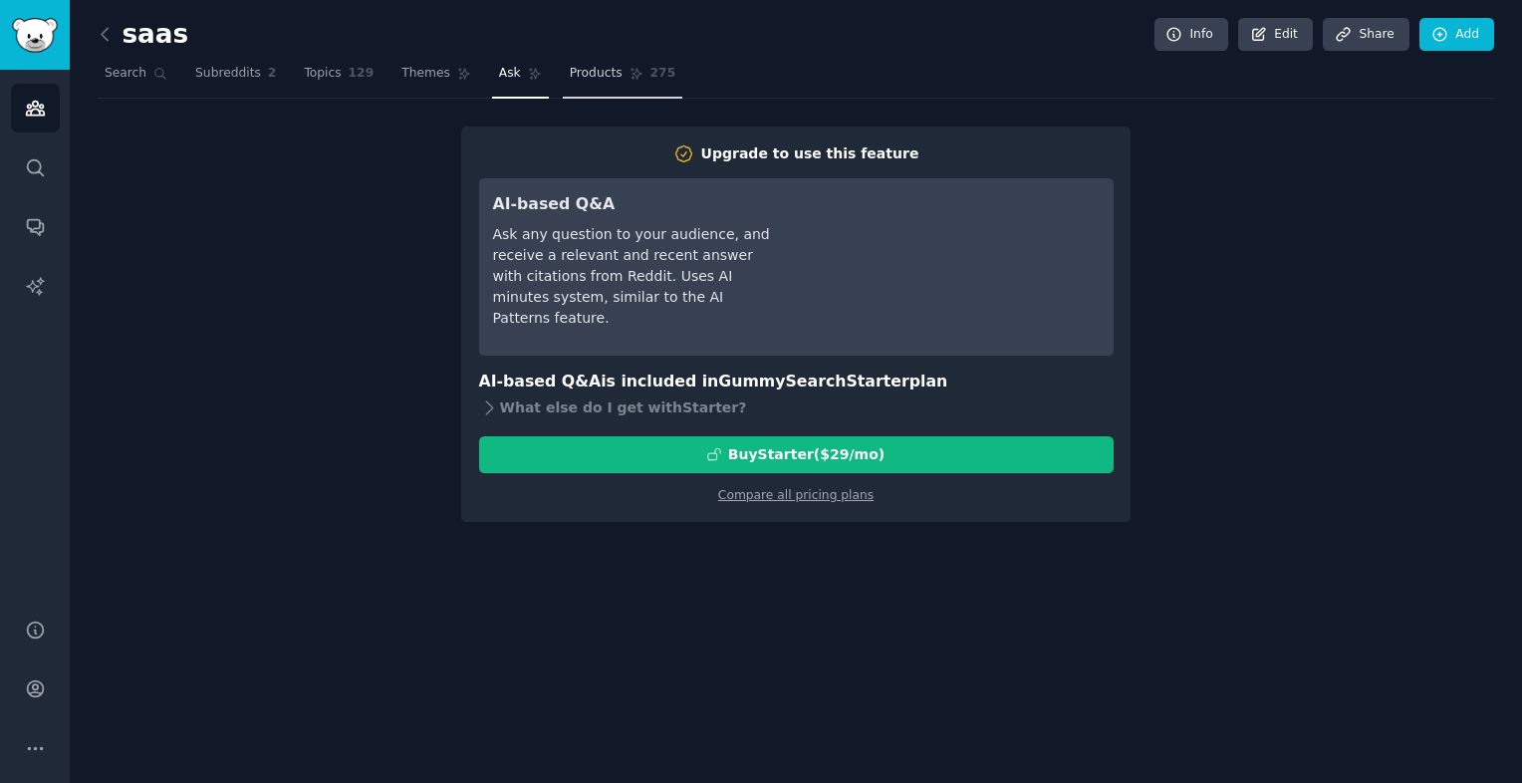
click at [570, 66] on span "Products" at bounding box center [596, 74] width 53 height 18
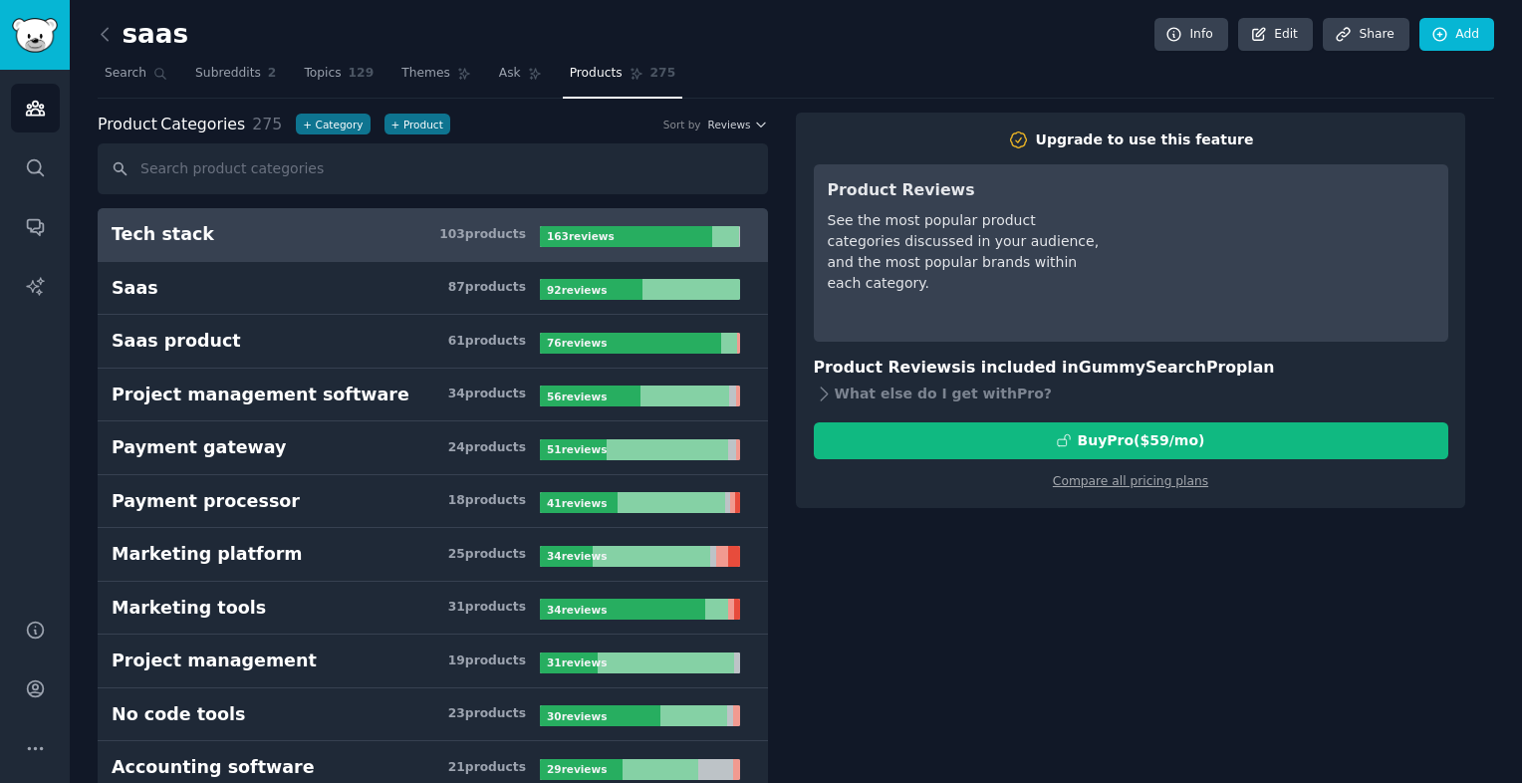
click at [271, 237] on h3 "Tech stack 103 product s" at bounding box center [326, 234] width 428 height 25
click at [897, 395] on div "What else do I get with Pro ?" at bounding box center [1131, 395] width 635 height 28
